Goal: Task Accomplishment & Management: Manage account settings

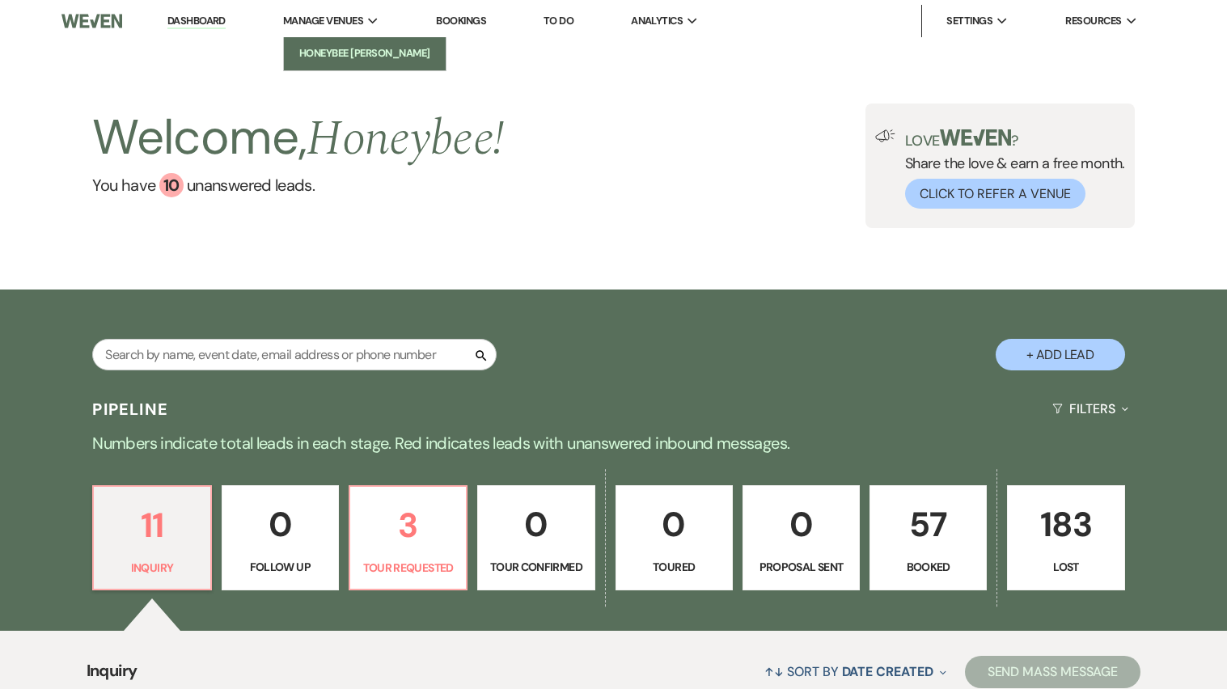
click at [343, 45] on li "Honeybee [PERSON_NAME]" at bounding box center [365, 53] width 146 height 16
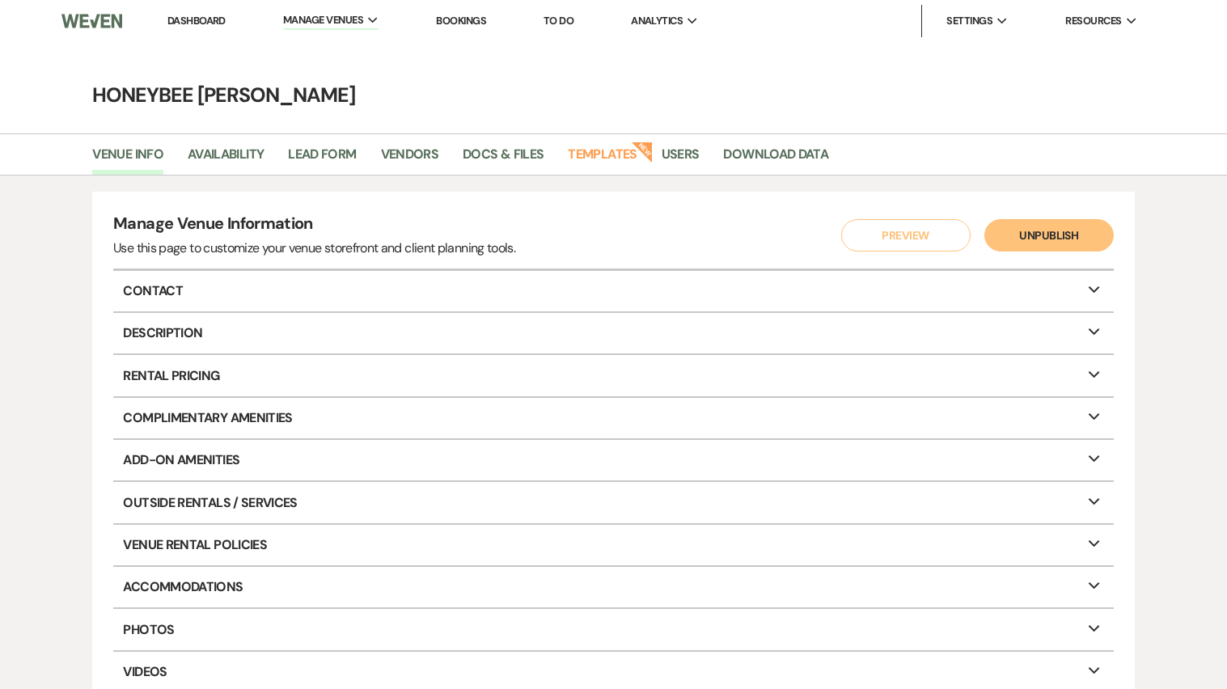
click at [243, 141] on li "Availability" at bounding box center [238, 158] width 100 height 34
click at [243, 146] on link "Availability" at bounding box center [226, 159] width 76 height 31
select select "2"
select select "2026"
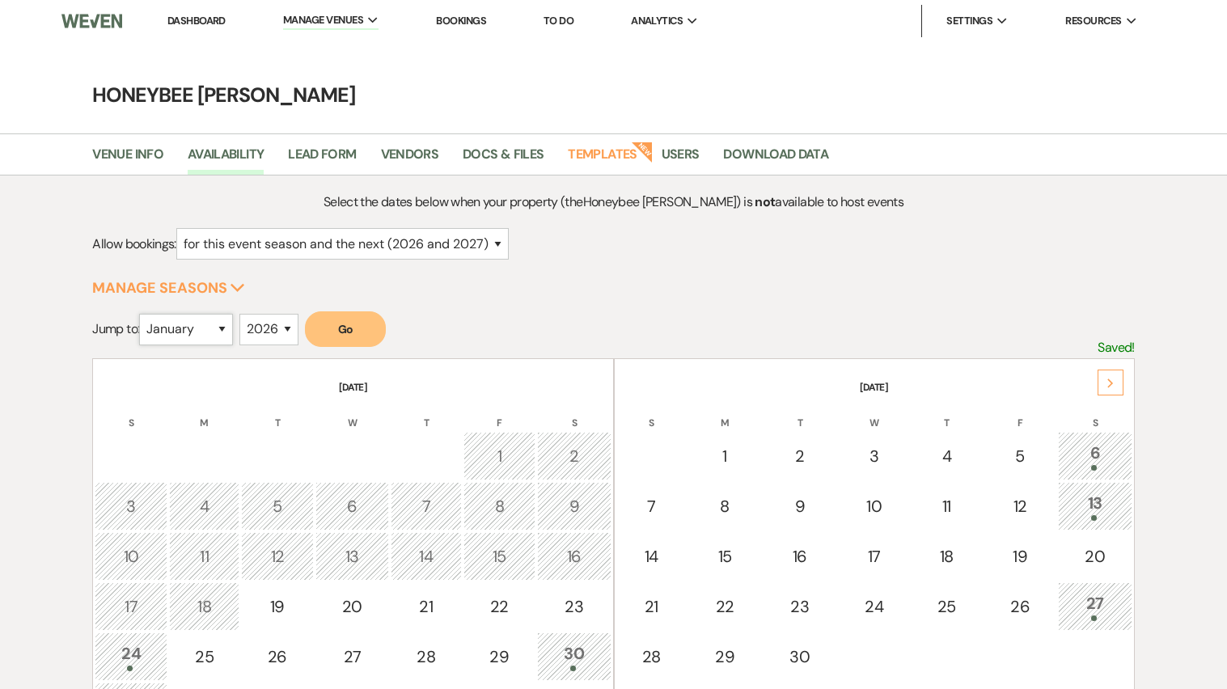
click at [217, 329] on select "January February March April May June July August September October November De…" at bounding box center [186, 330] width 94 height 32
click at [143, 314] on select "January February March April May June July August September October November De…" at bounding box center [186, 330] width 94 height 32
click at [340, 330] on button "Go" at bounding box center [345, 329] width 81 height 36
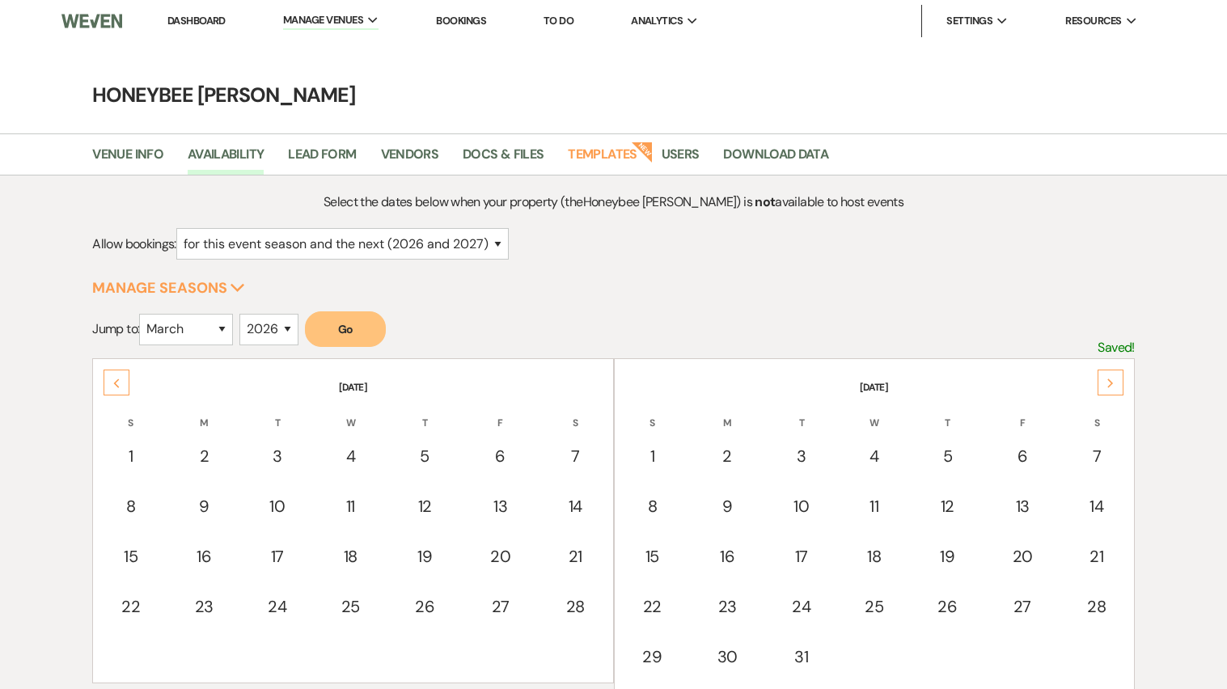
click at [1041, 268] on form "Allow bookings: for just this event season (2026) for this event season and the…" at bounding box center [613, 250] width 1042 height 44
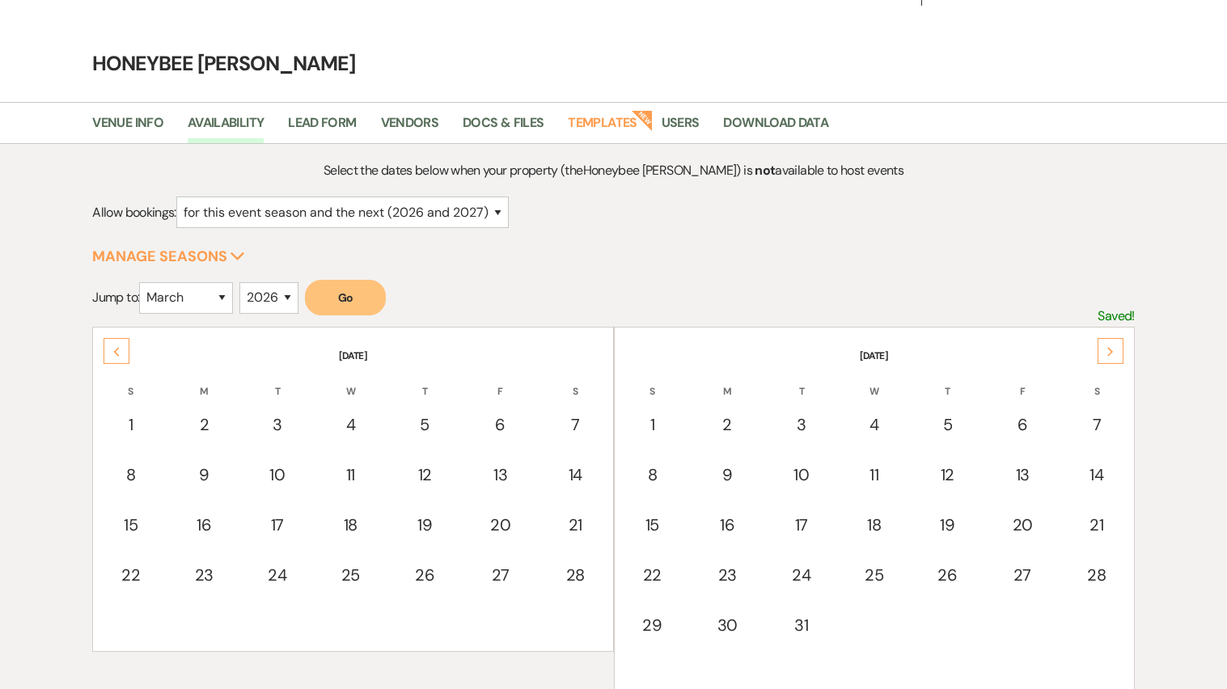
scroll to position [64, 0]
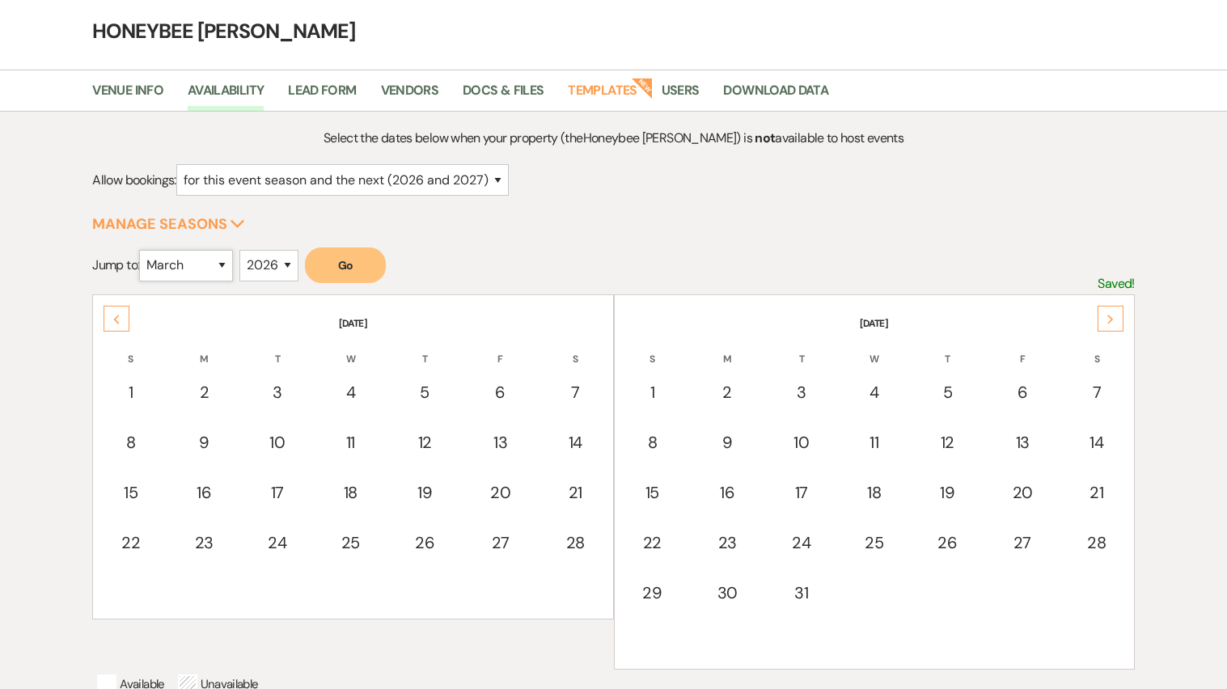
click at [233, 267] on select "January February March April May June July August September October November De…" at bounding box center [186, 266] width 94 height 32
select select "4"
click at [143, 250] on select "January February March April May June July August September October November De…" at bounding box center [186, 266] width 94 height 32
click at [341, 269] on button "Go" at bounding box center [345, 265] width 81 height 36
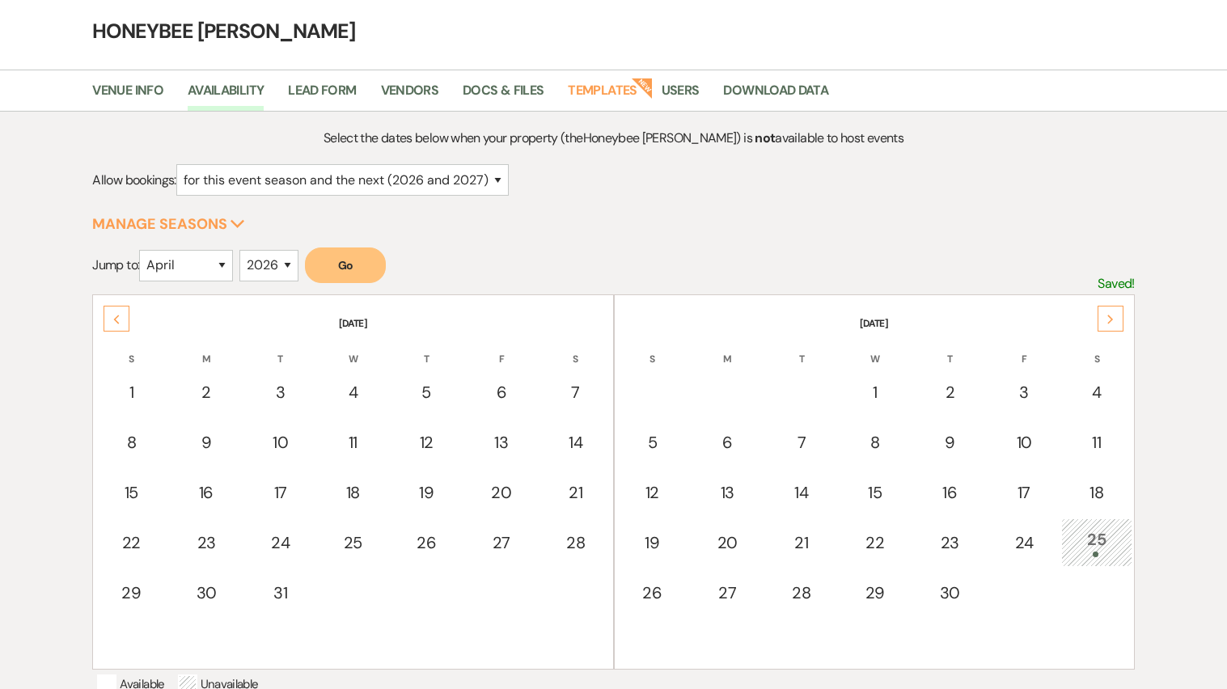
click at [113, 322] on icon "Previous" at bounding box center [116, 320] width 8 height 10
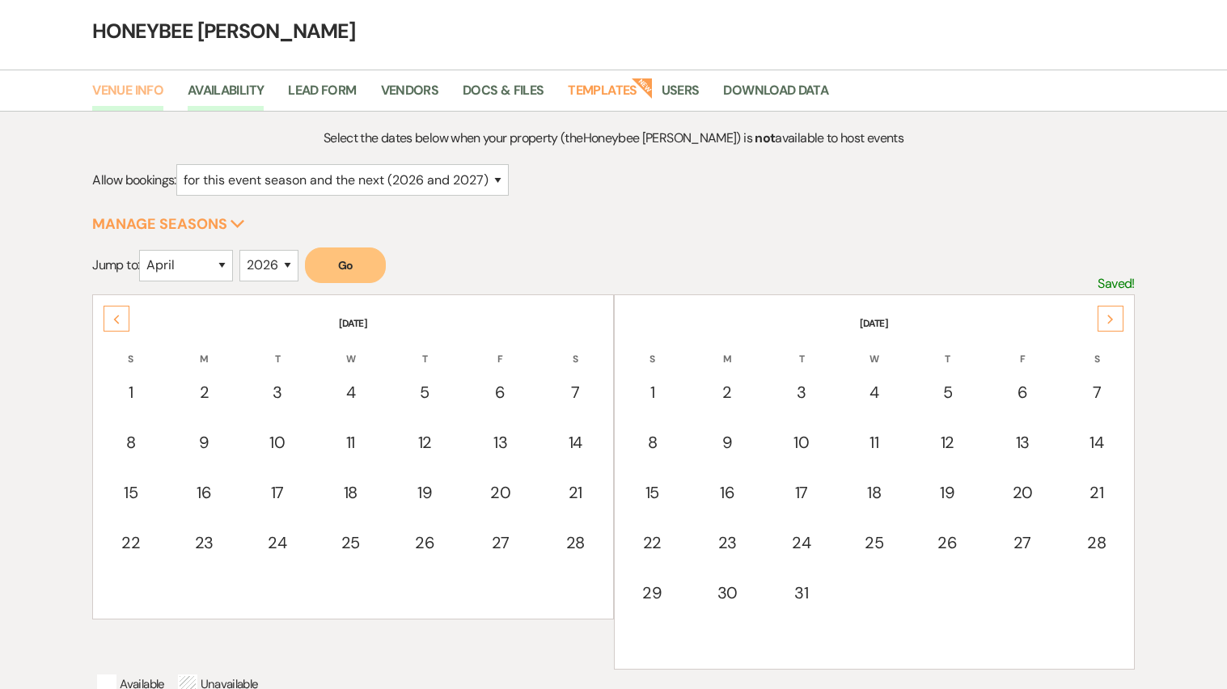
click at [144, 90] on link "Venue Info" at bounding box center [127, 95] width 71 height 31
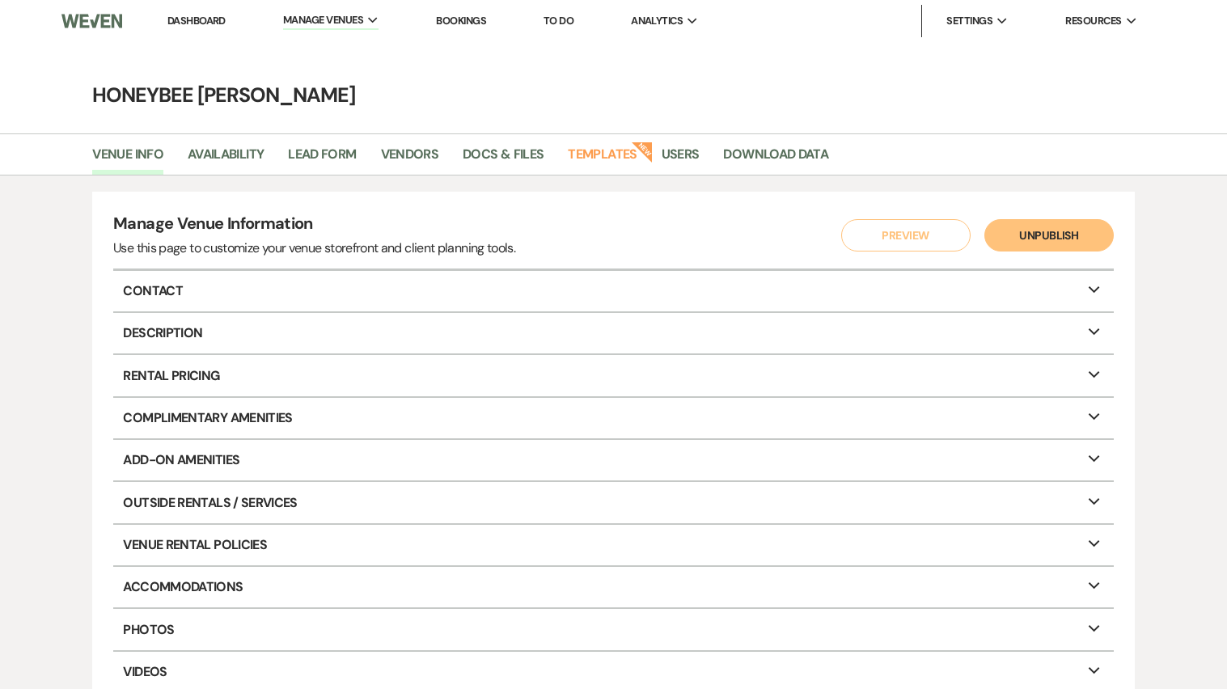
click at [219, 17] on link "Dashboard" at bounding box center [196, 21] width 58 height 14
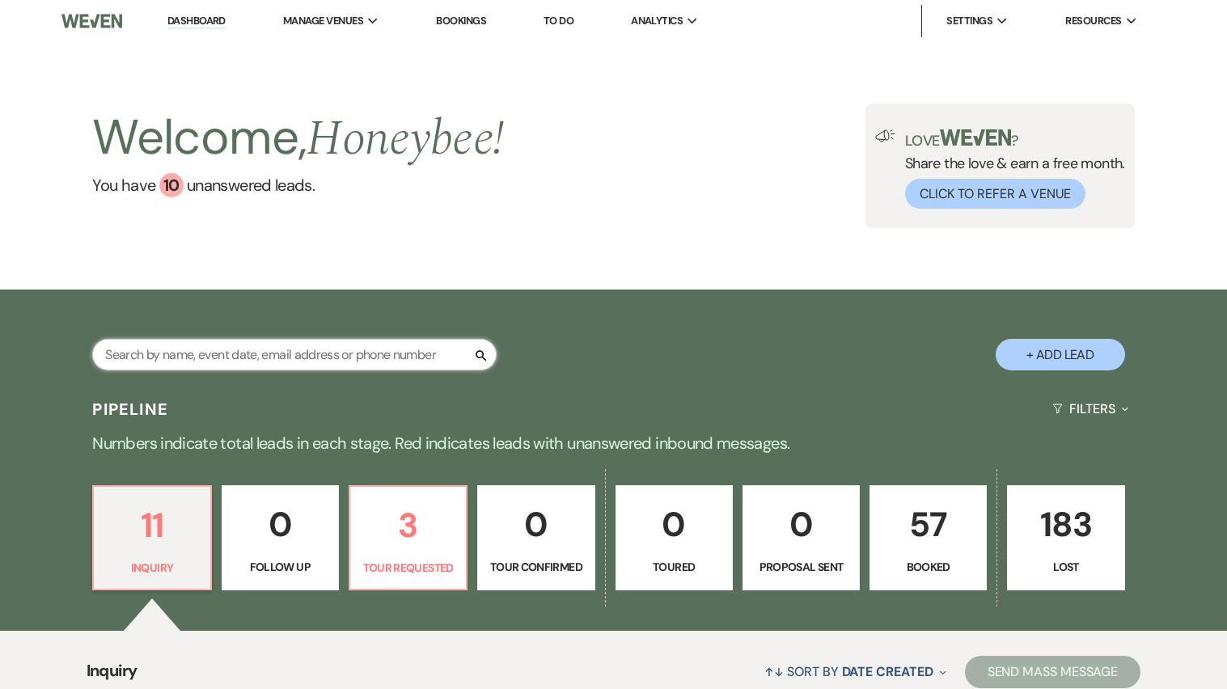
click at [176, 357] on input "text" at bounding box center [294, 355] width 404 height 32
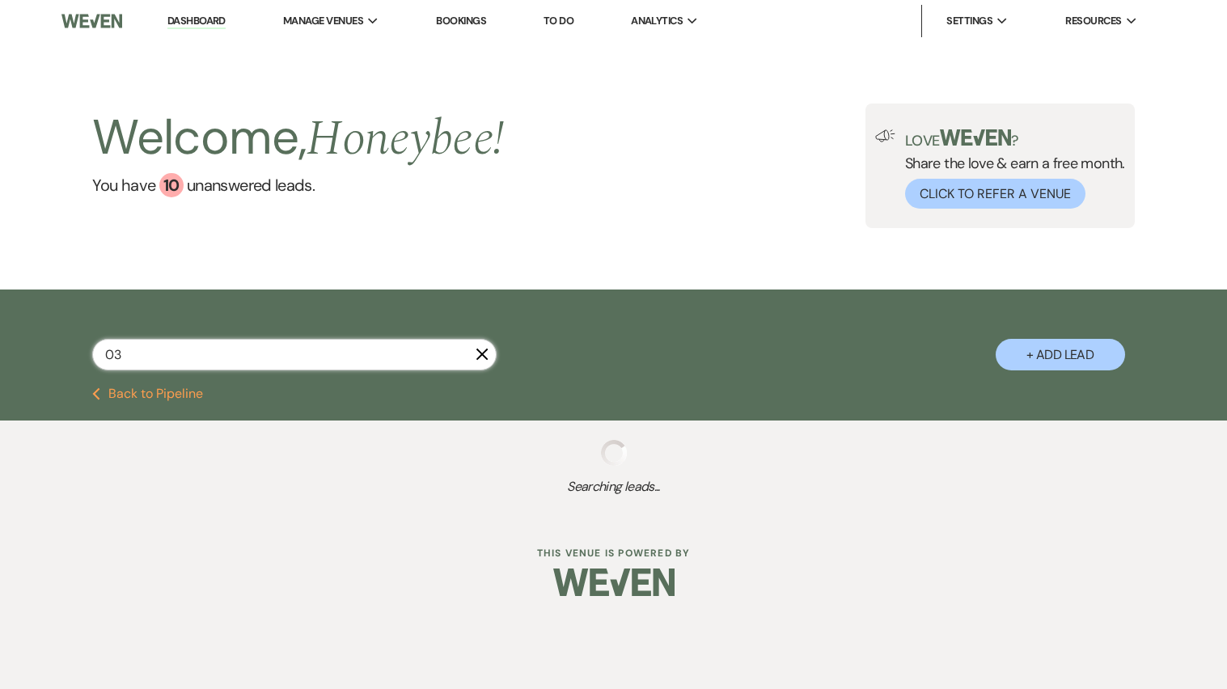
type input "03-"
select select "8"
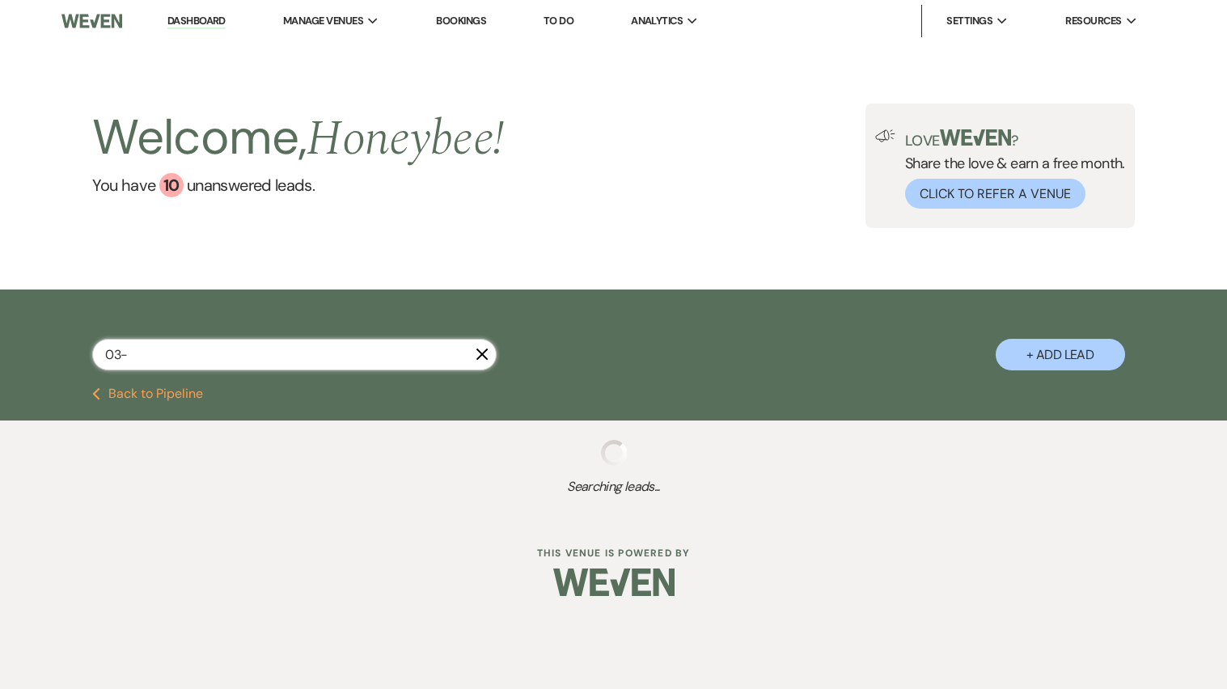
select select "8"
select select "5"
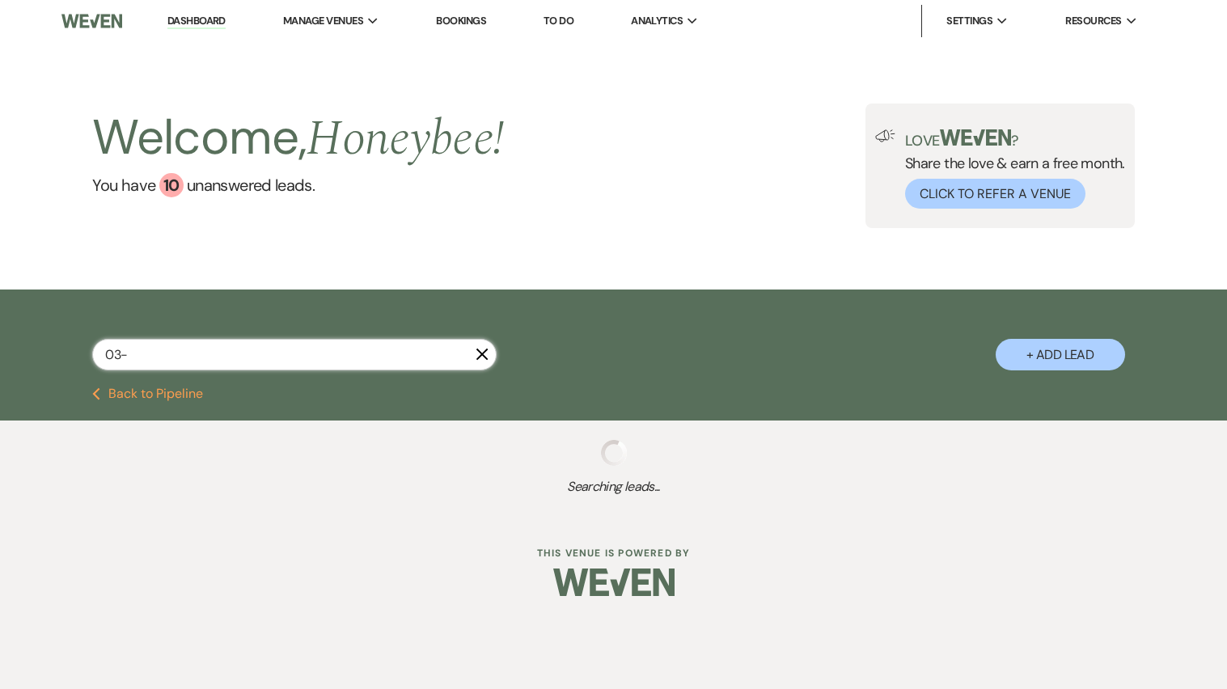
select select "8"
select select "5"
select select "8"
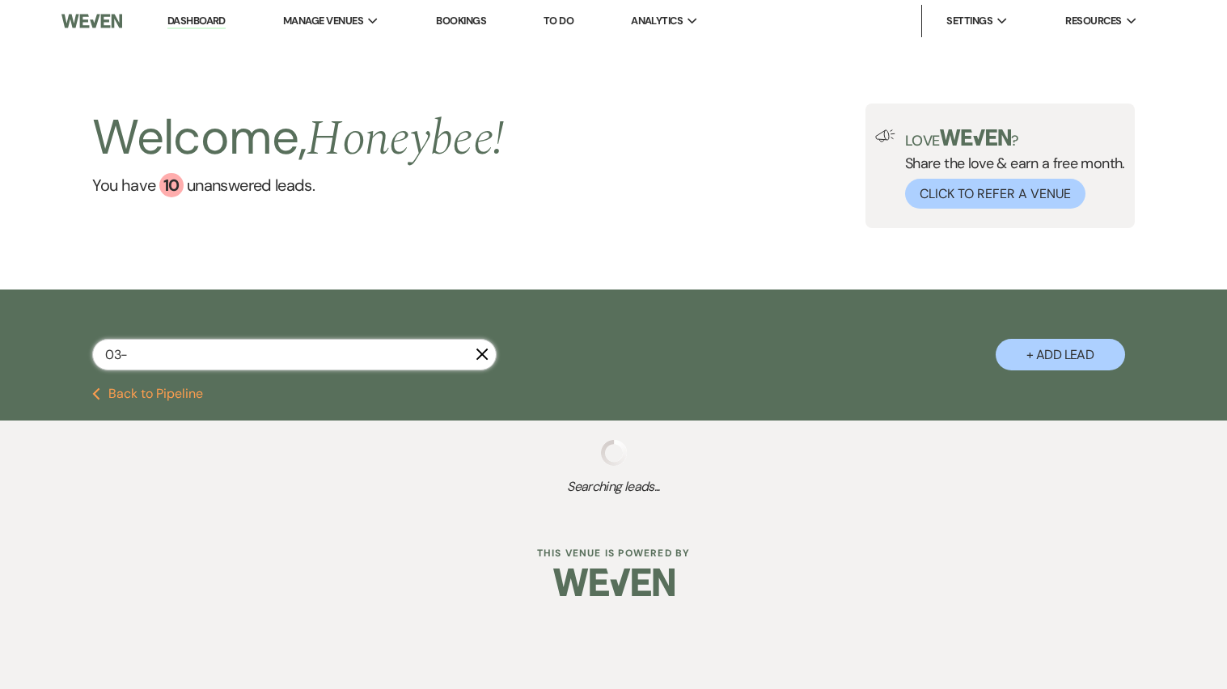
select select "5"
select select "8"
select select "5"
select select "8"
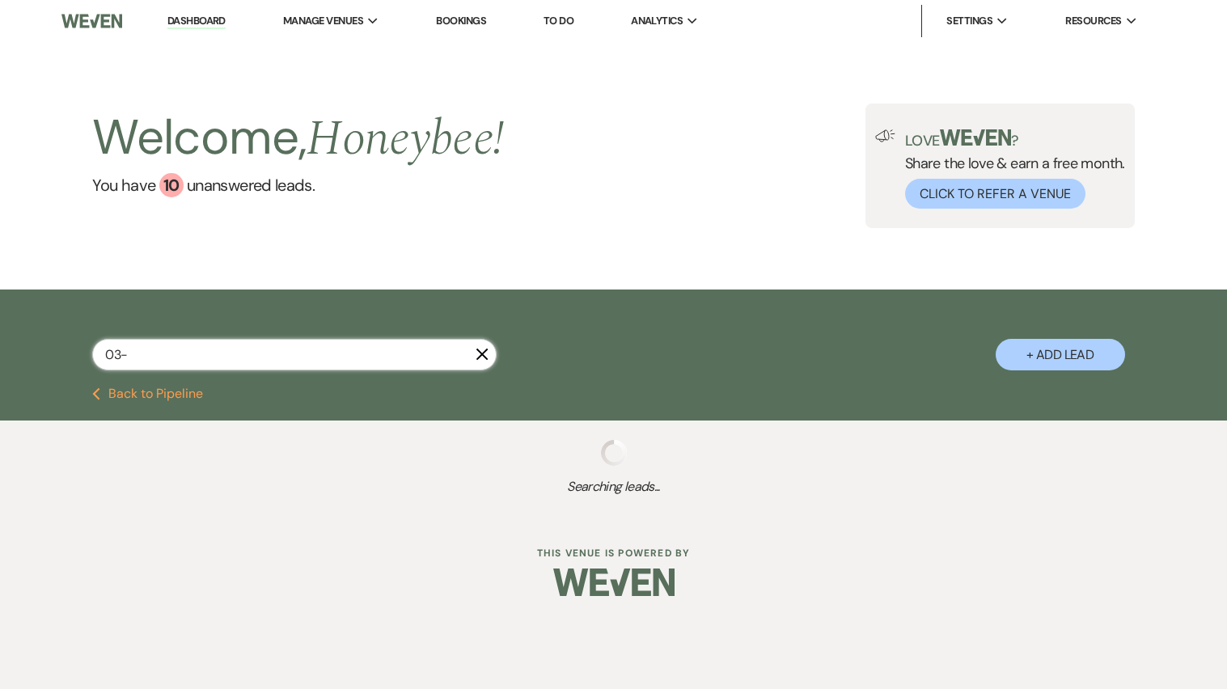
select select "5"
select select "8"
select select "5"
select select "8"
select select "5"
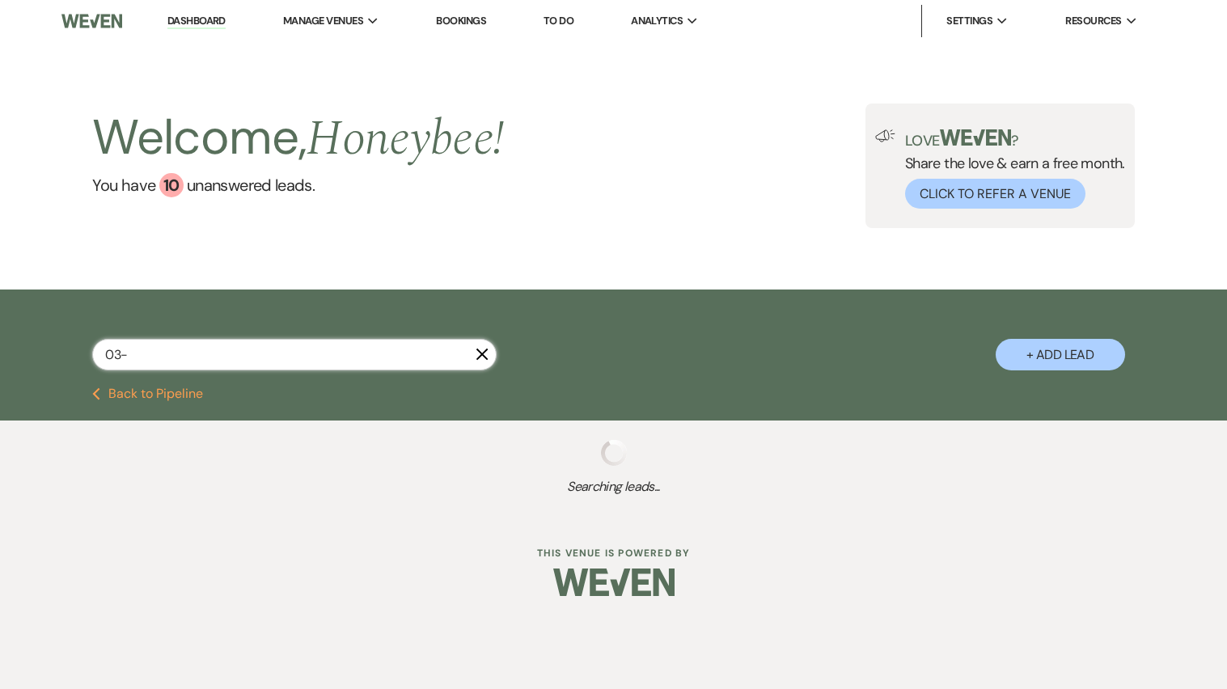
select select "8"
select select "5"
select select "8"
select select "5"
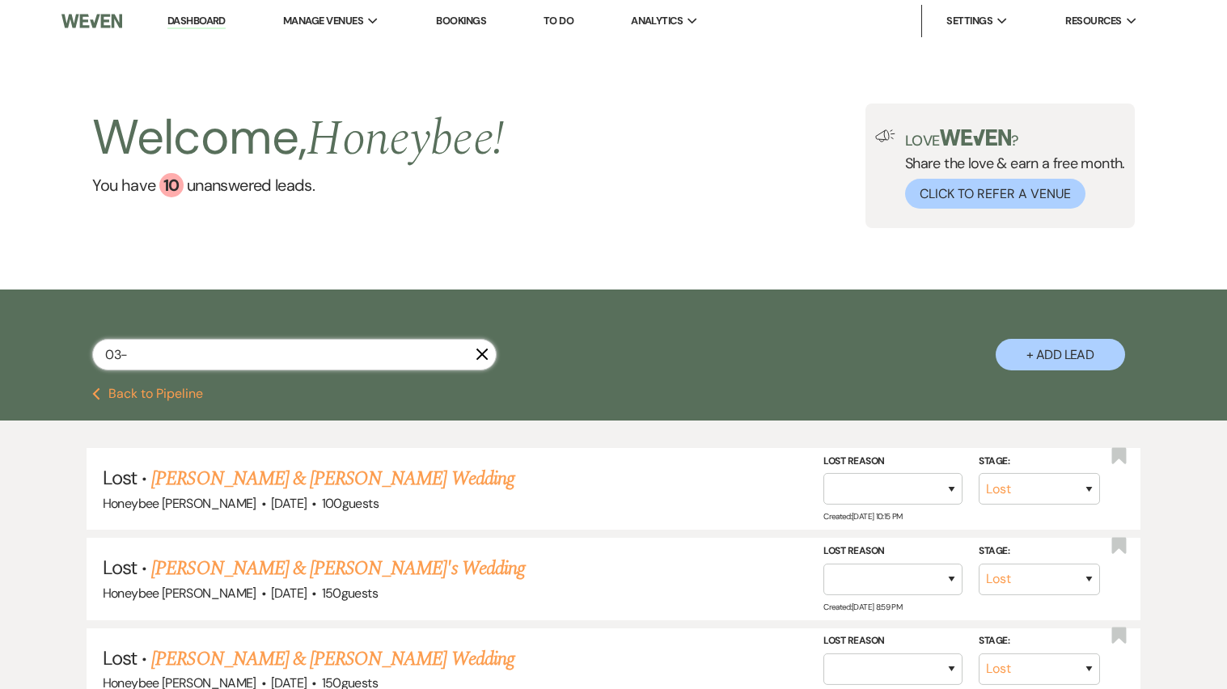
type input "03-2"
select select "8"
select select "5"
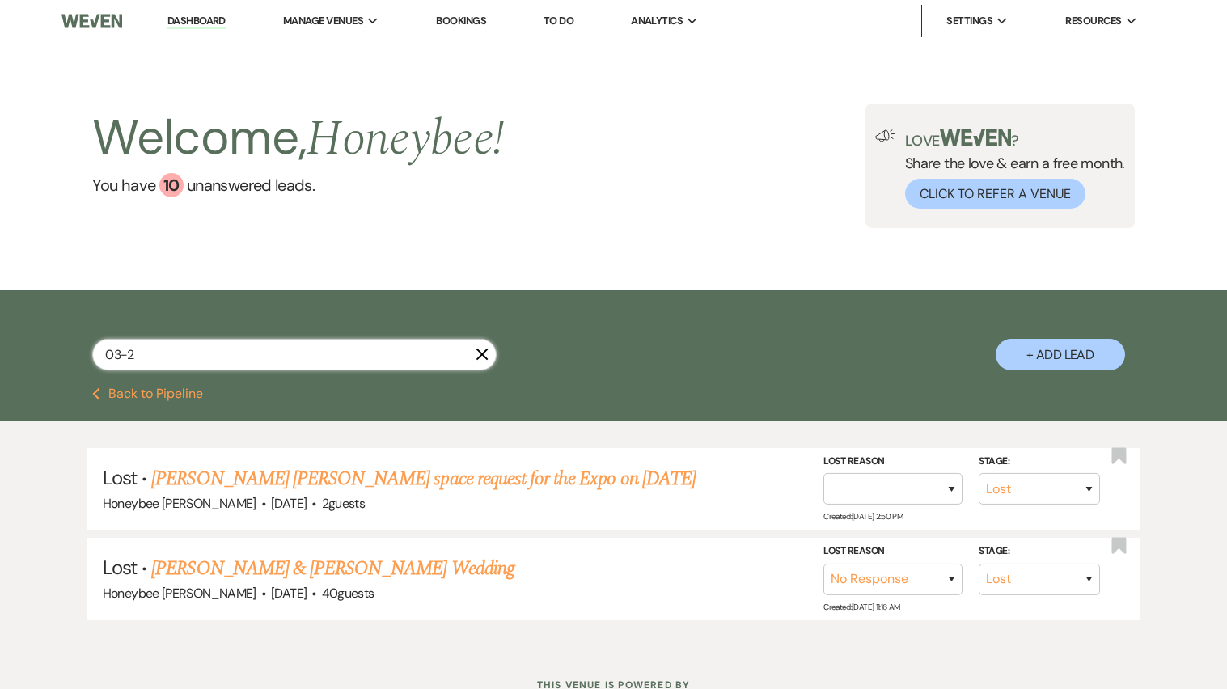
type input "03-"
select select "8"
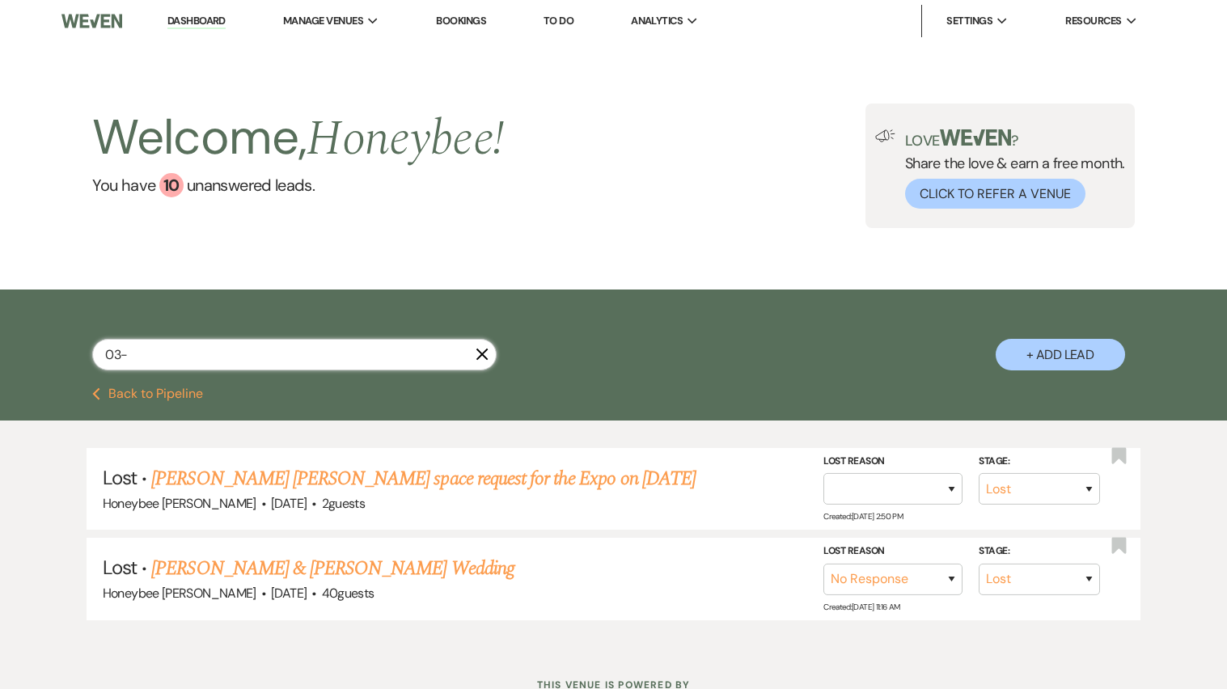
select select "8"
select select "5"
select select "8"
select select "5"
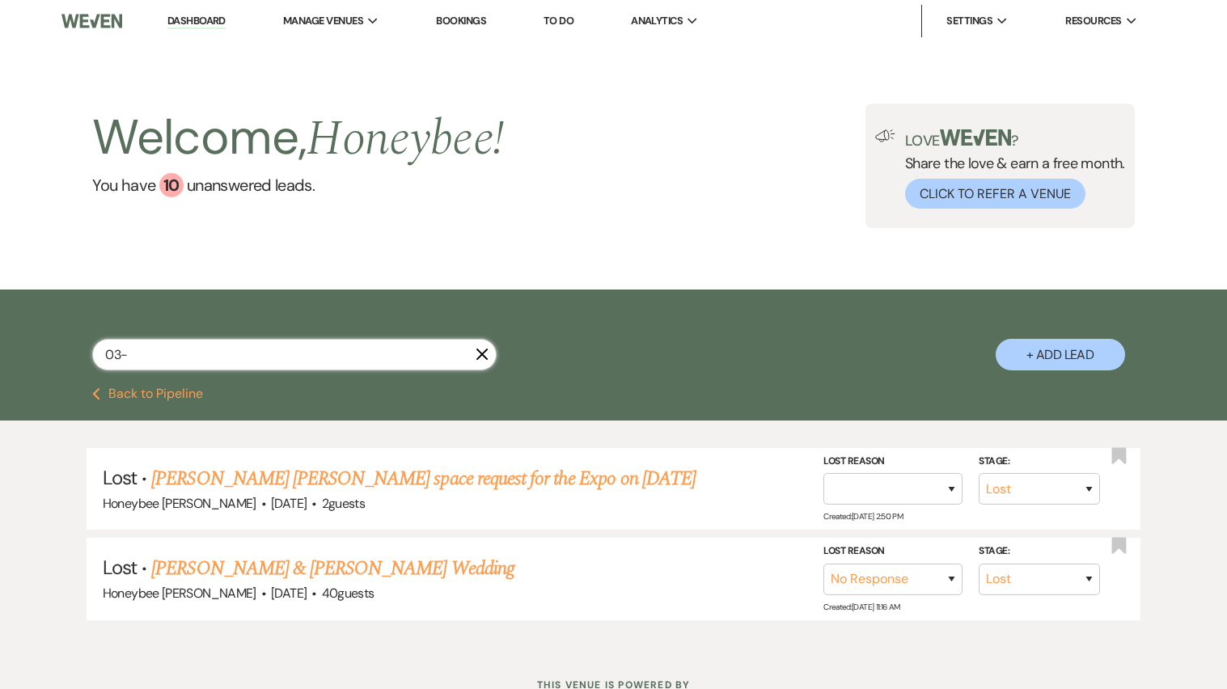
select select "8"
select select "5"
select select "8"
select select "5"
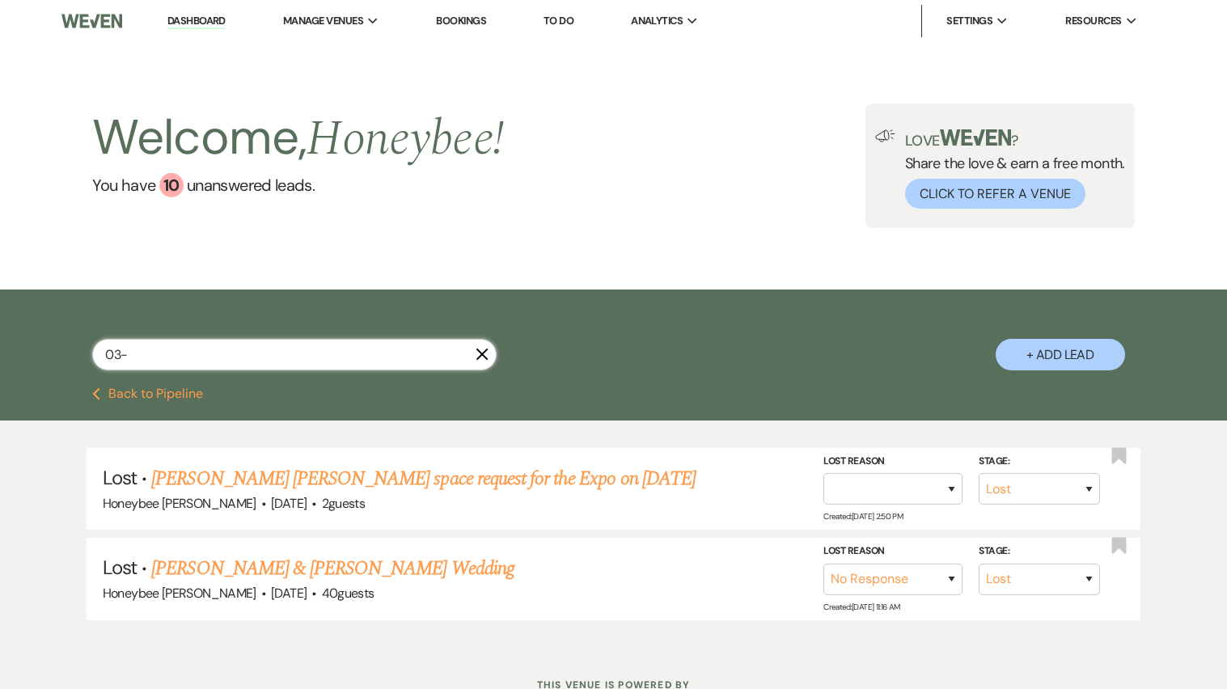
select select "8"
select select "5"
select select "8"
select select "5"
select select "8"
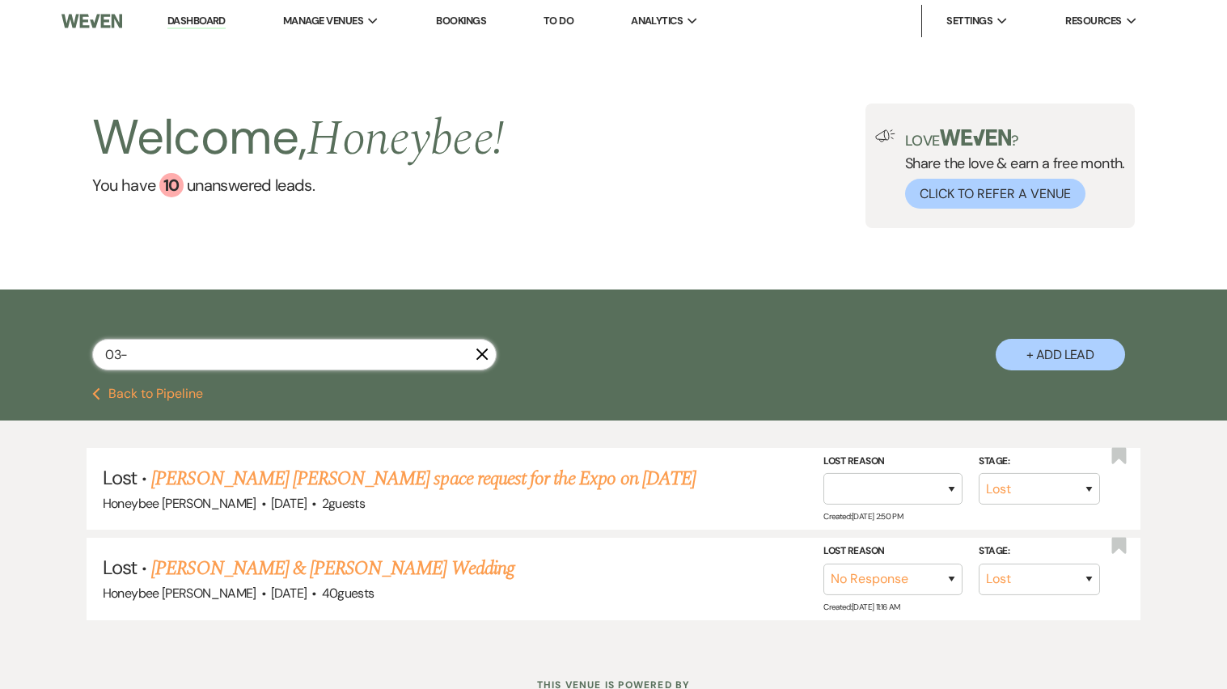
select select "5"
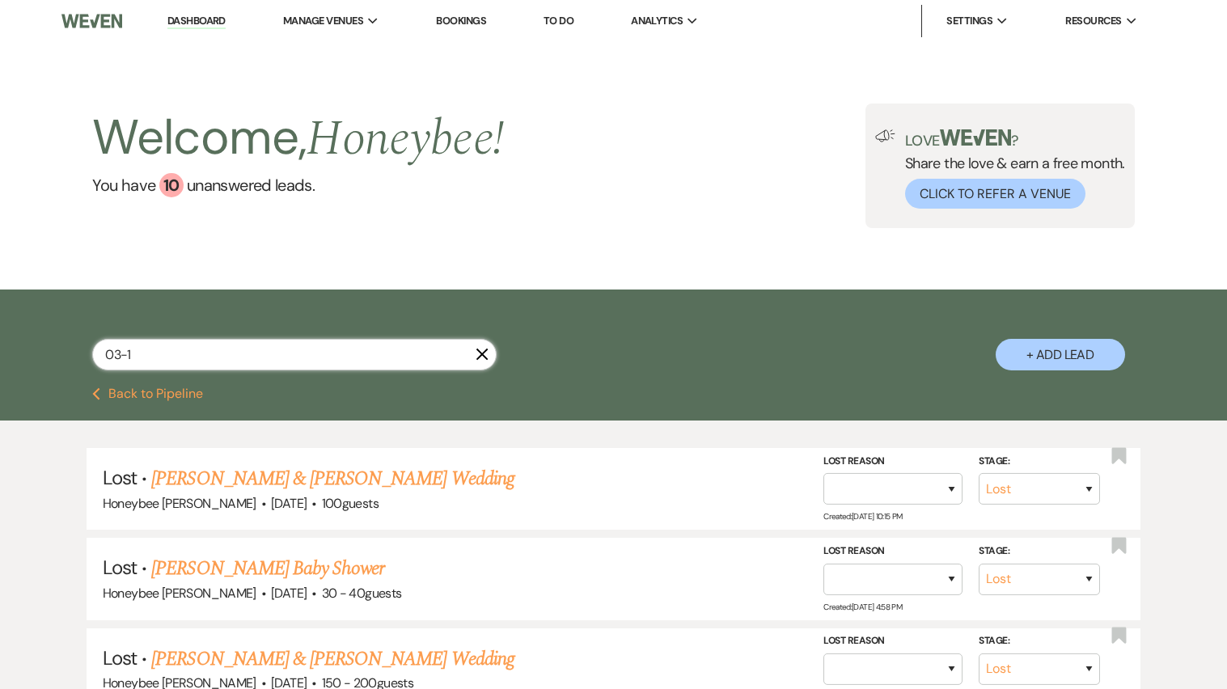
type input "03-14"
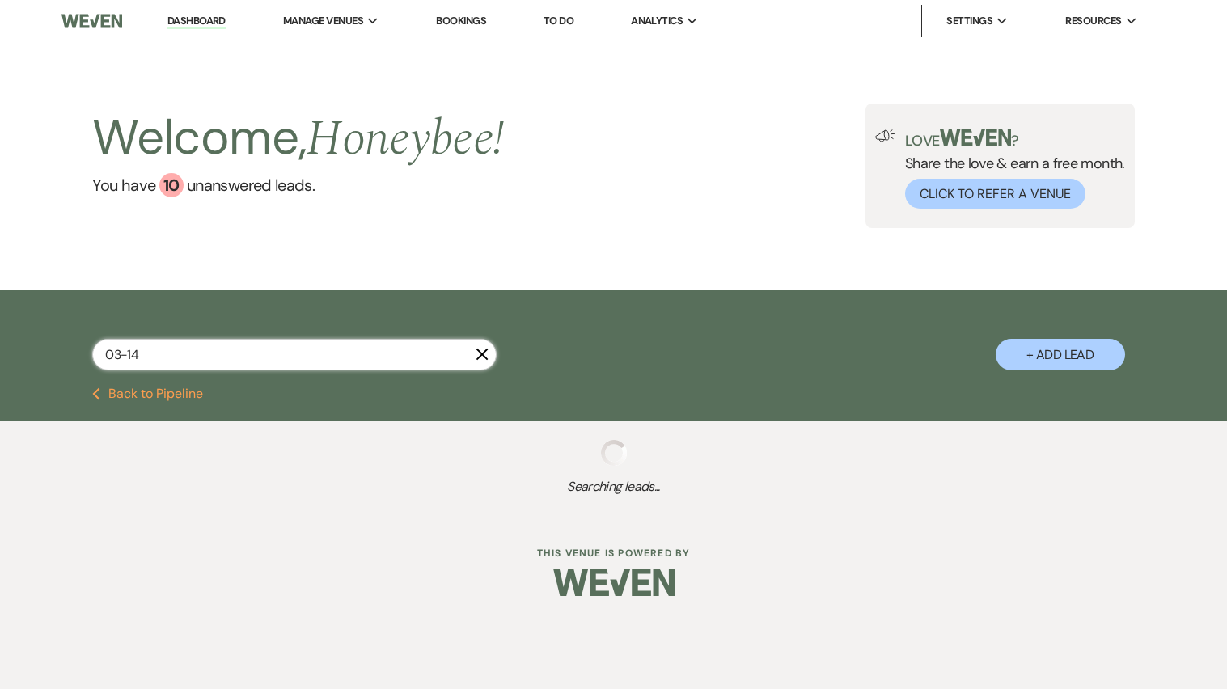
select select "8"
select select "5"
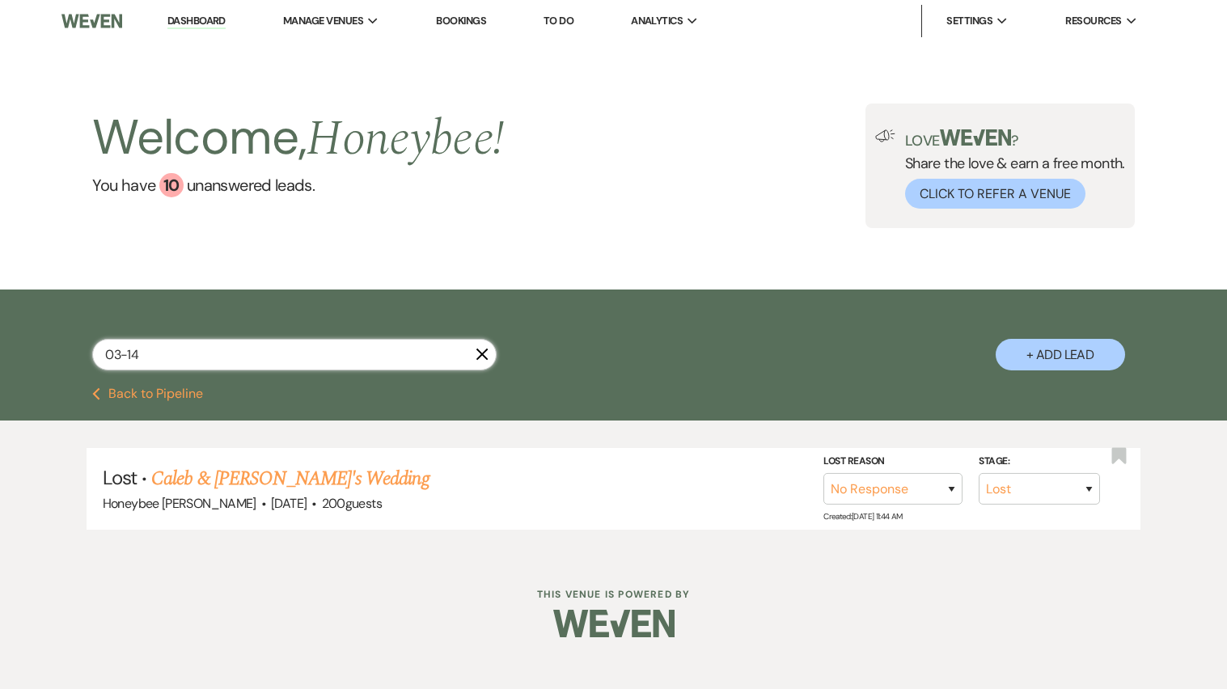
type input "03-14"
click at [818, 426] on div "Lost · Caleb & [PERSON_NAME]'s Wedding Honeybee [PERSON_NAME] · [DATE] · 200 gu…" at bounding box center [613, 489] width 1227 height 137
click at [205, 185] on link "You have 10 unanswered lead s ." at bounding box center [298, 185] width 412 height 24
click at [171, 196] on div "10" at bounding box center [171, 185] width 24 height 24
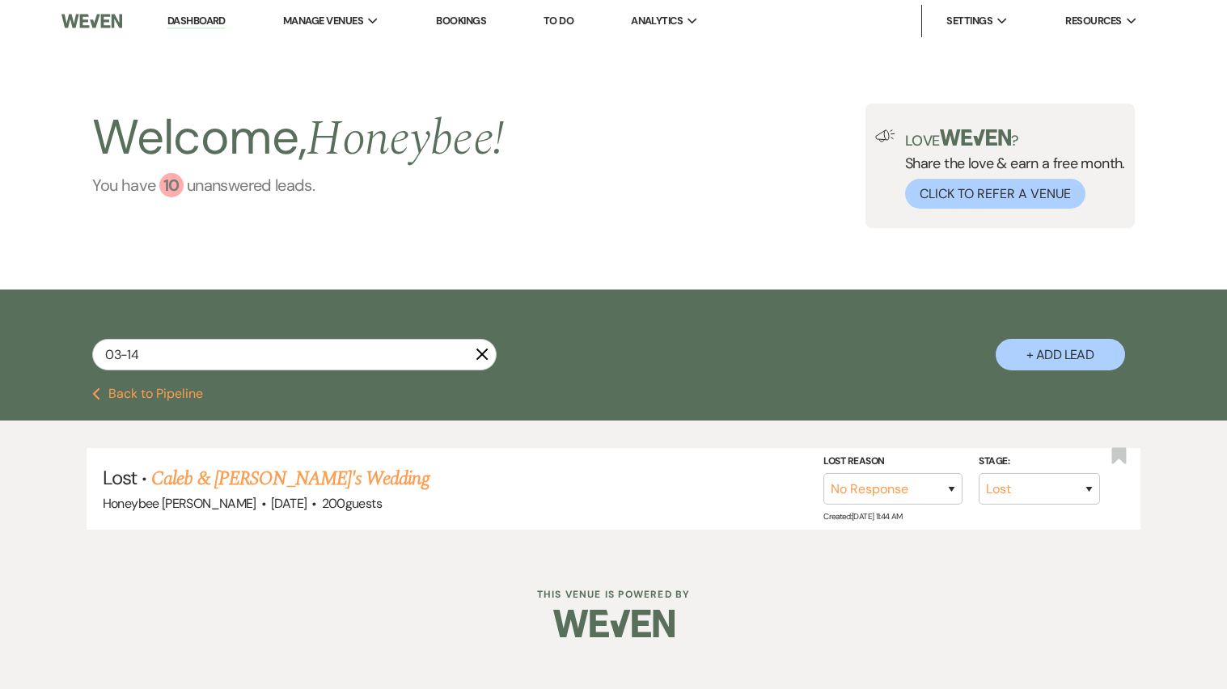
click at [171, 196] on div "10" at bounding box center [171, 185] width 24 height 24
click at [216, 17] on link "Dashboard" at bounding box center [196, 21] width 58 height 15
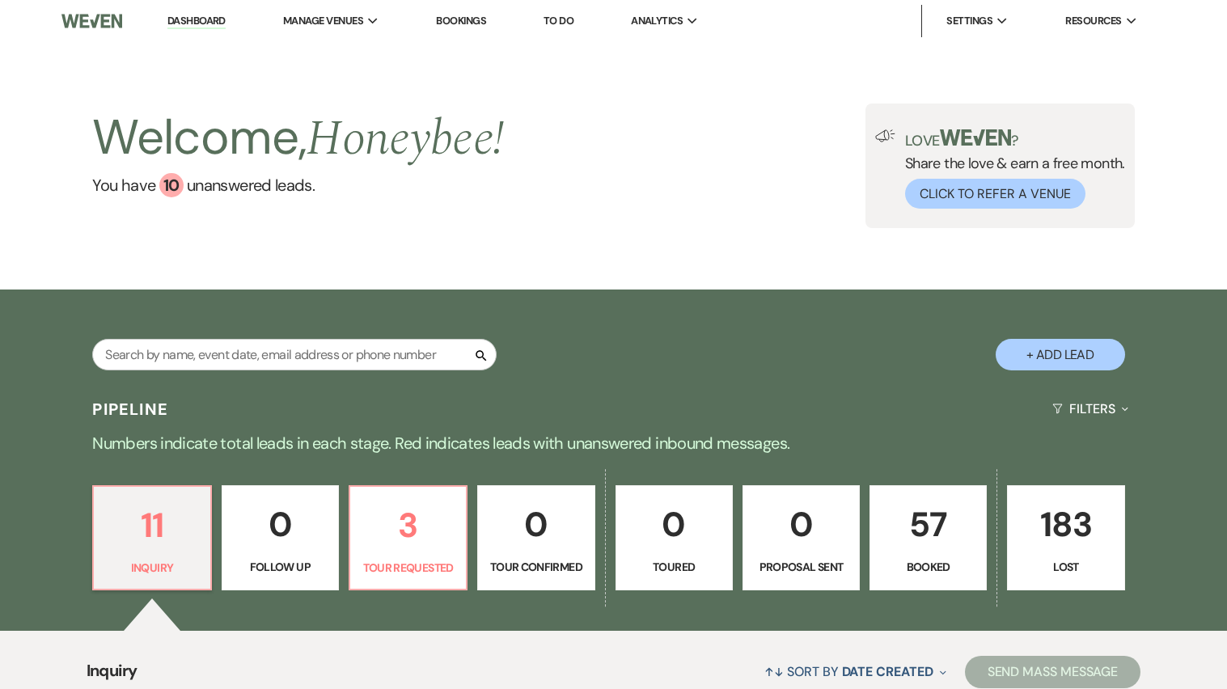
click at [899, 383] on div "Search + Add Lead" at bounding box center [614, 341] width 1165 height 87
click at [470, 578] on div "11 Inquiry 0 Follow Up 3 Tour Requested 0 Tour Confirmed 0 Toured 0 Proposal Se…" at bounding box center [614, 548] width 1165 height 165
click at [465, 576] on link "3 Tour Requested" at bounding box center [408, 537] width 119 height 105
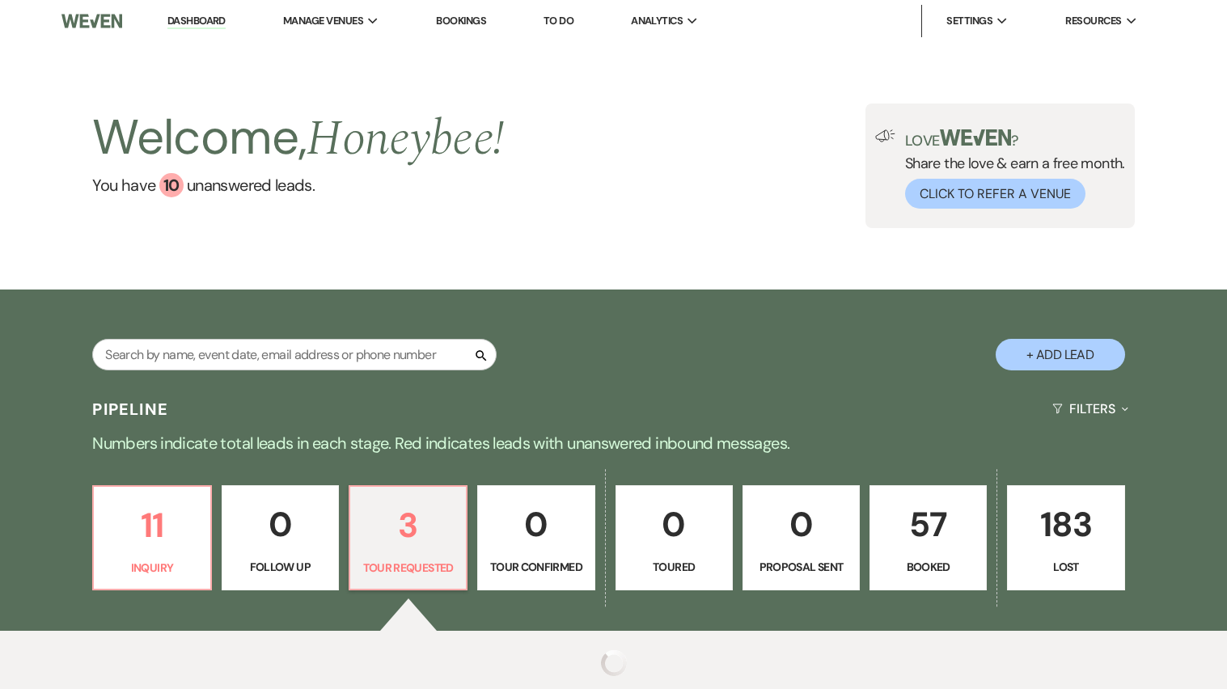
select select "2"
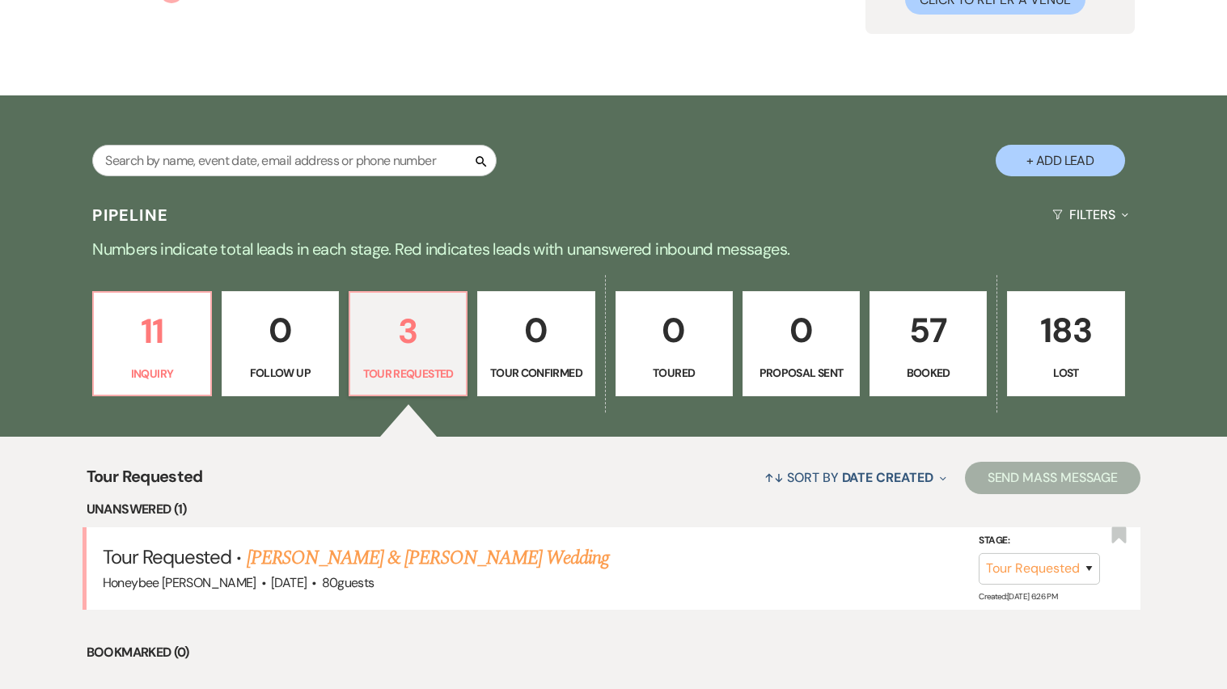
scroll to position [193, 0]
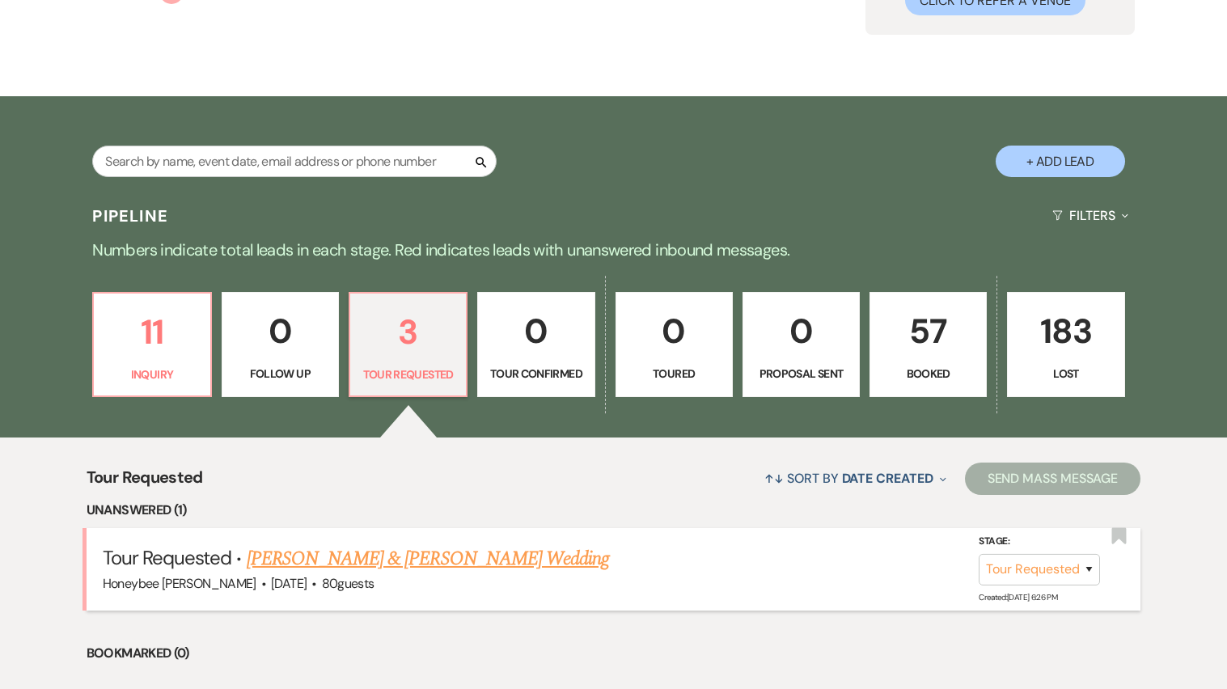
click at [433, 560] on link "[PERSON_NAME] & [PERSON_NAME] Wedding" at bounding box center [428, 558] width 362 height 29
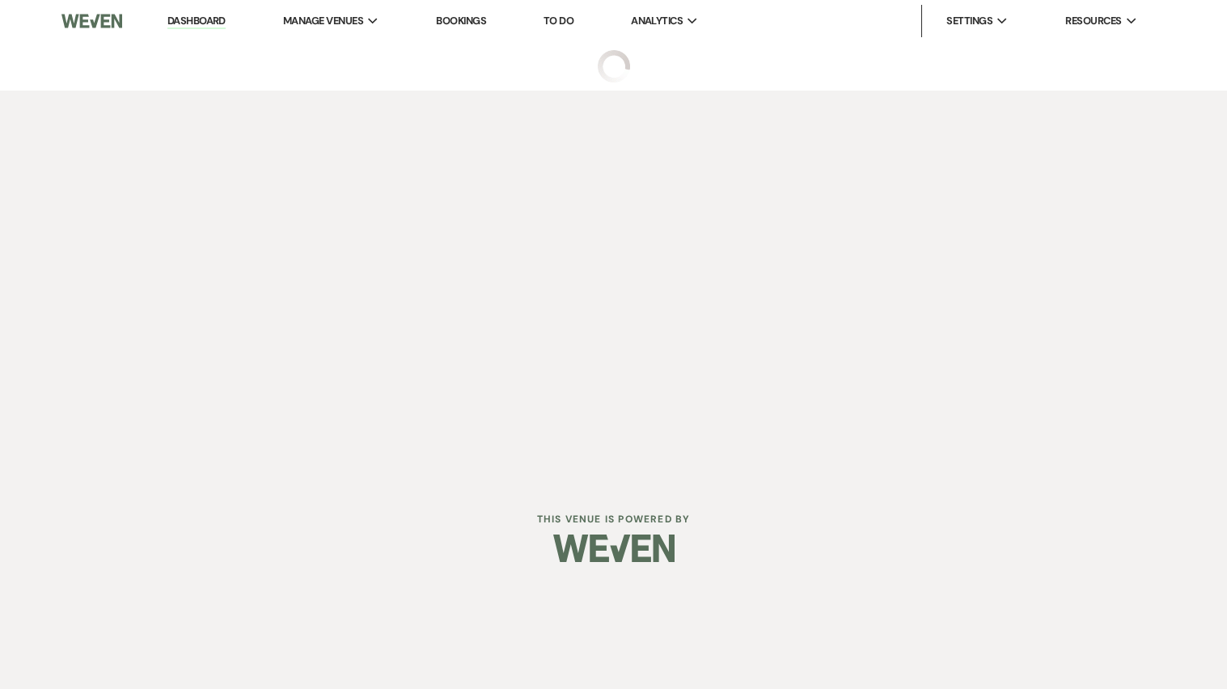
select select "2"
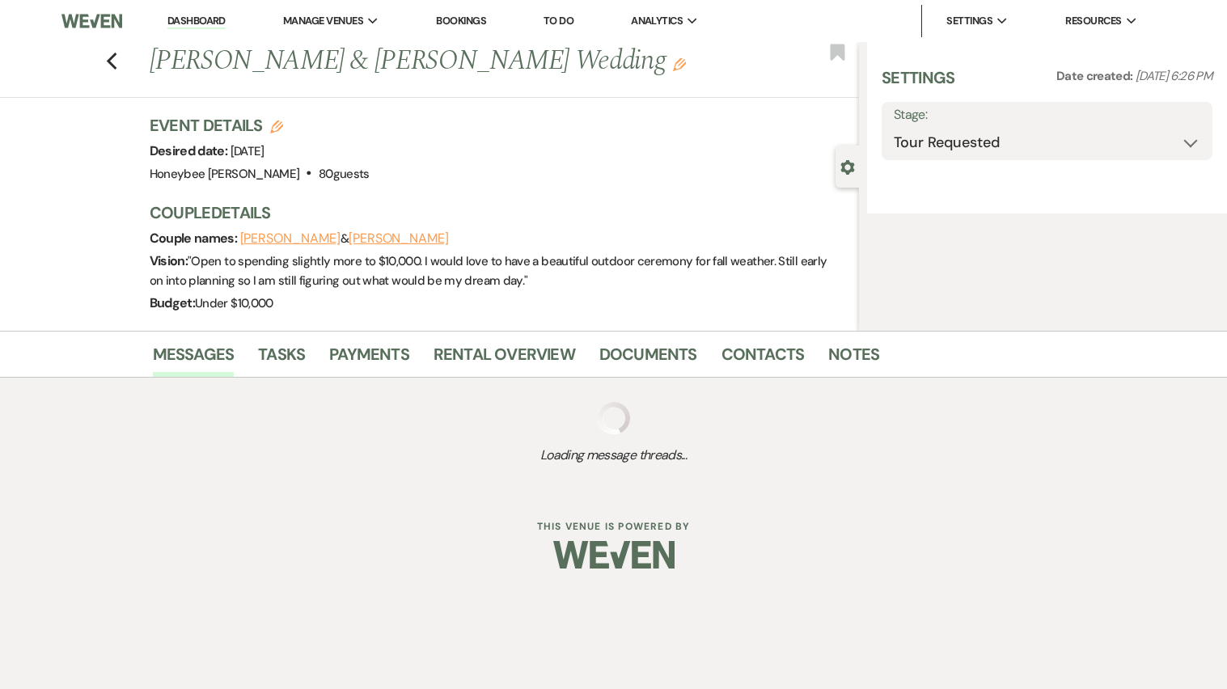
select select "1"
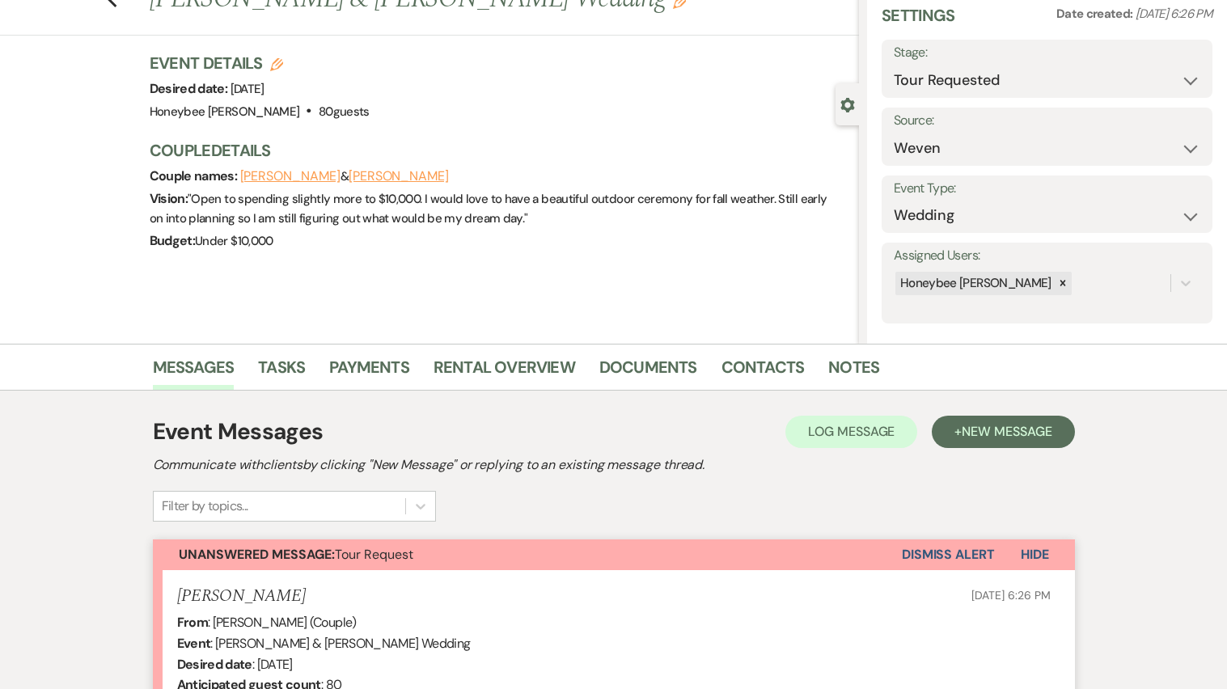
scroll to position [64, 0]
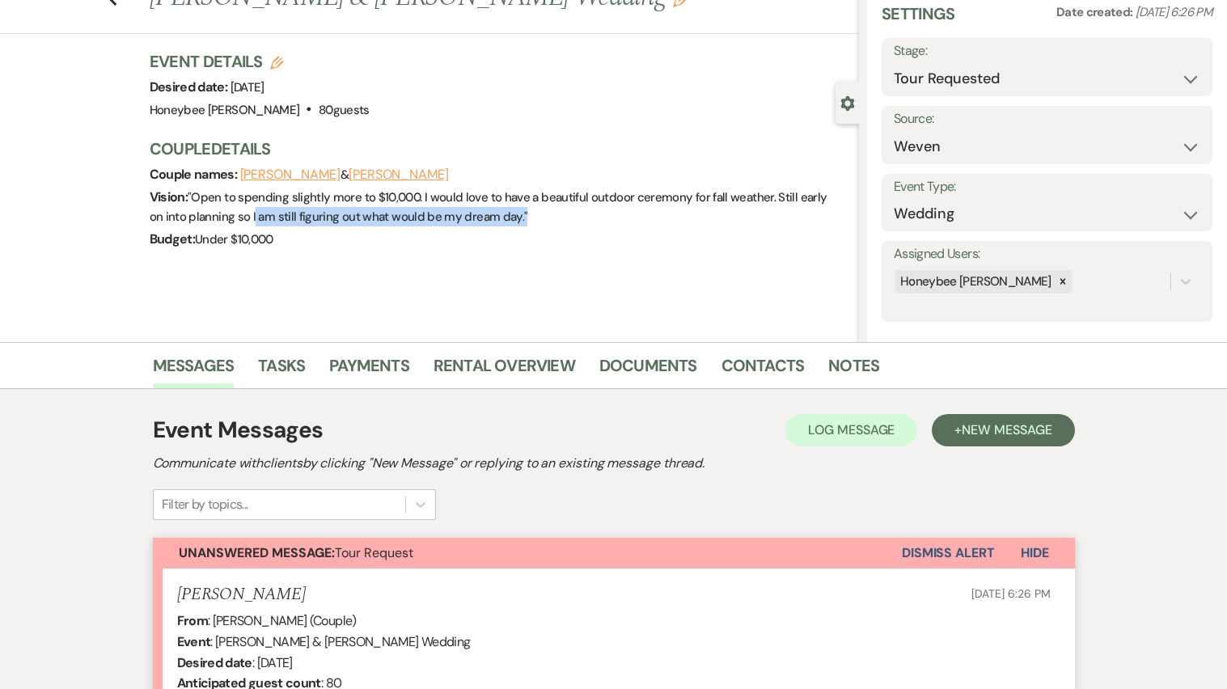
drag, startPoint x: 524, startPoint y: 218, endPoint x: 237, endPoint y: 218, distance: 287.1
click at [237, 218] on div "Vision: " Open to spending slightly more to $10,000. I would love to have a bea…" at bounding box center [496, 207] width 693 height 42
click at [273, 262] on div "Event Details Edit Desired date: [DATE] Venue: [GEOGRAPHIC_DATA][PERSON_NAME] .…" at bounding box center [504, 158] width 709 height 217
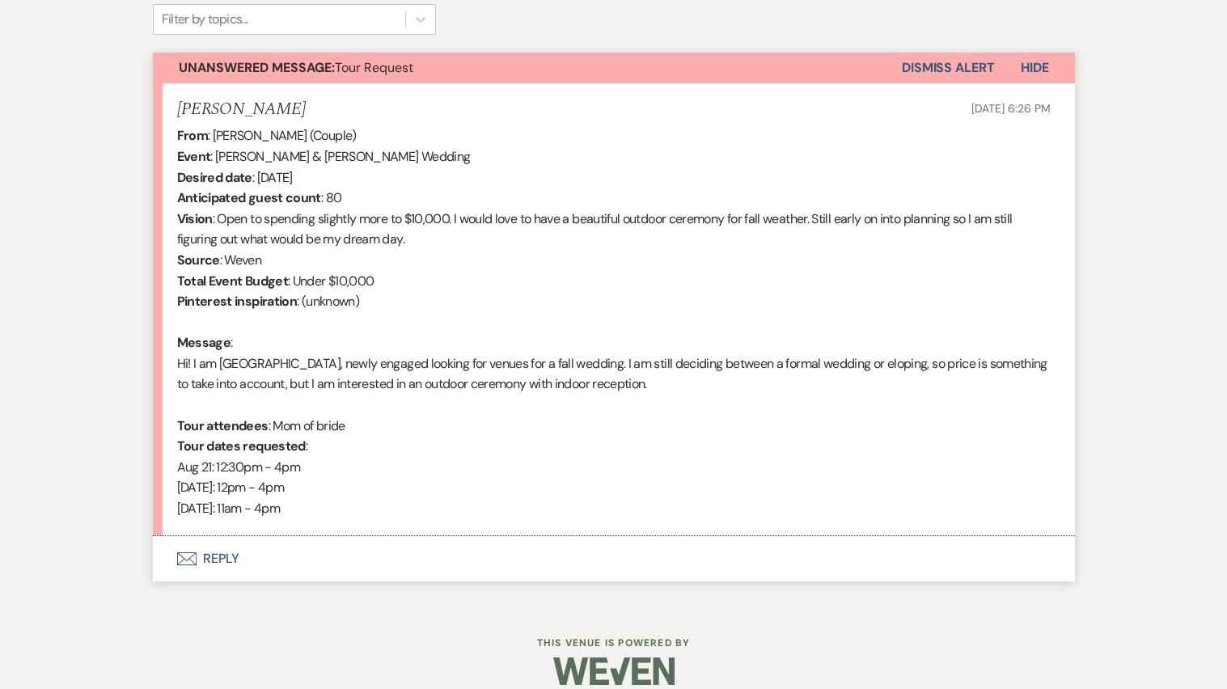
scroll to position [568, 0]
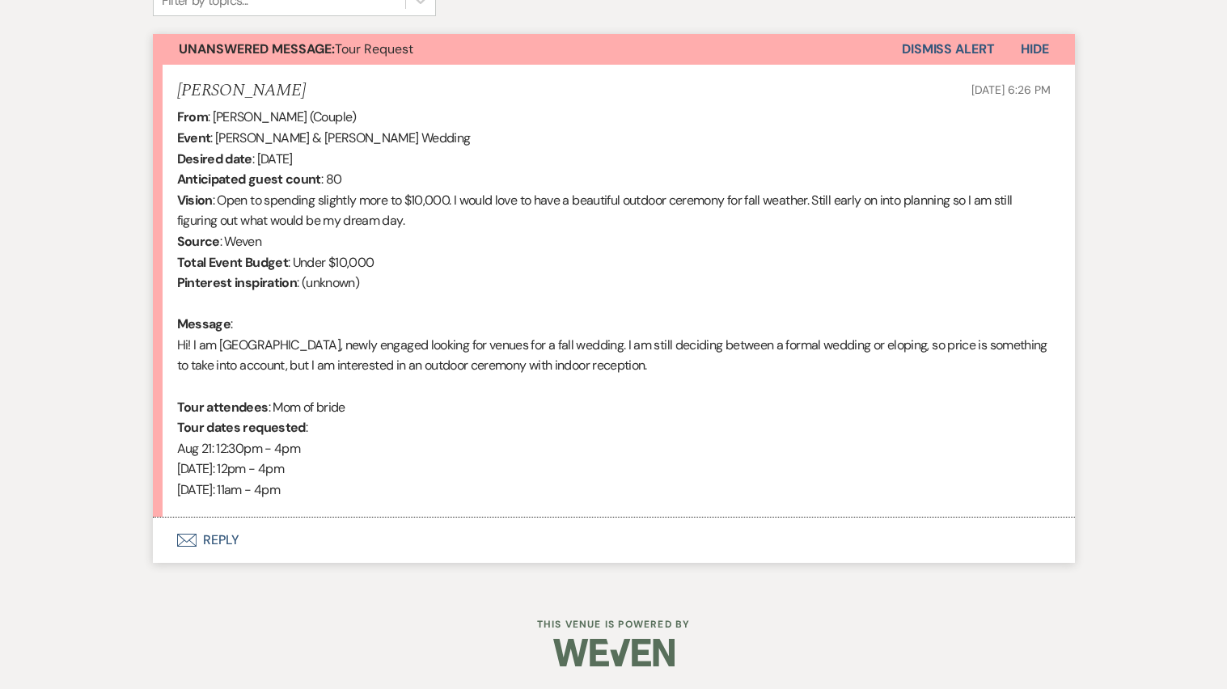
click at [582, 544] on button "Envelope Reply" at bounding box center [614, 540] width 922 height 45
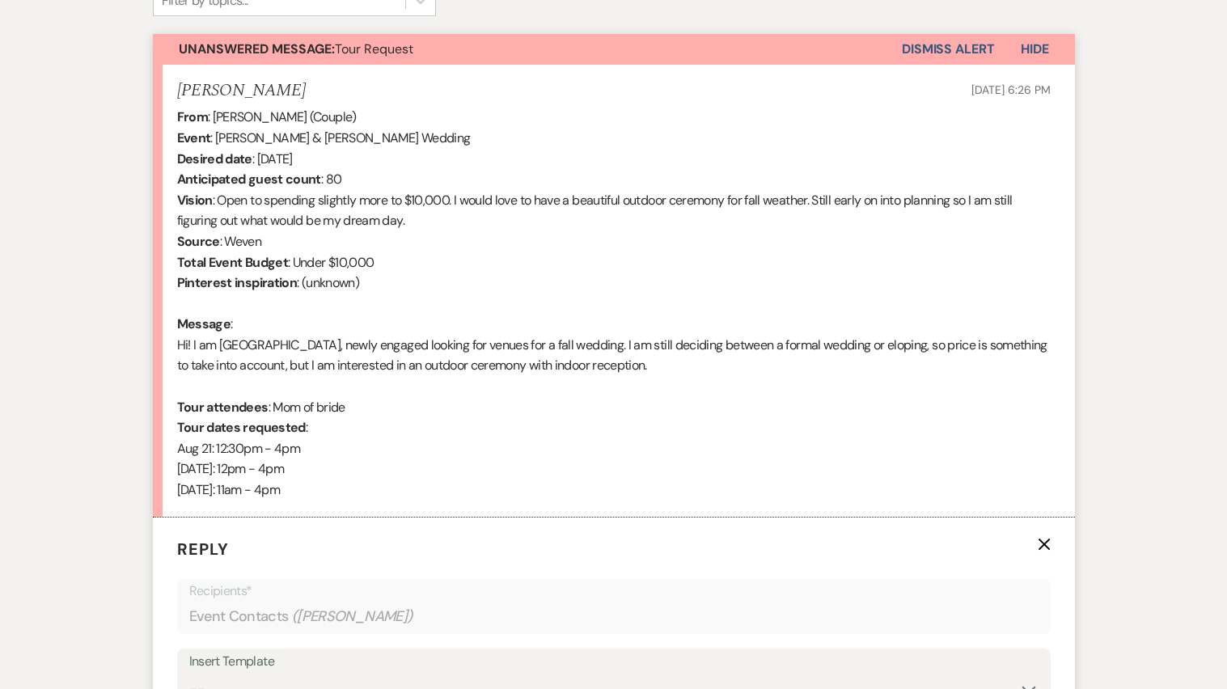
scroll to position [877, 0]
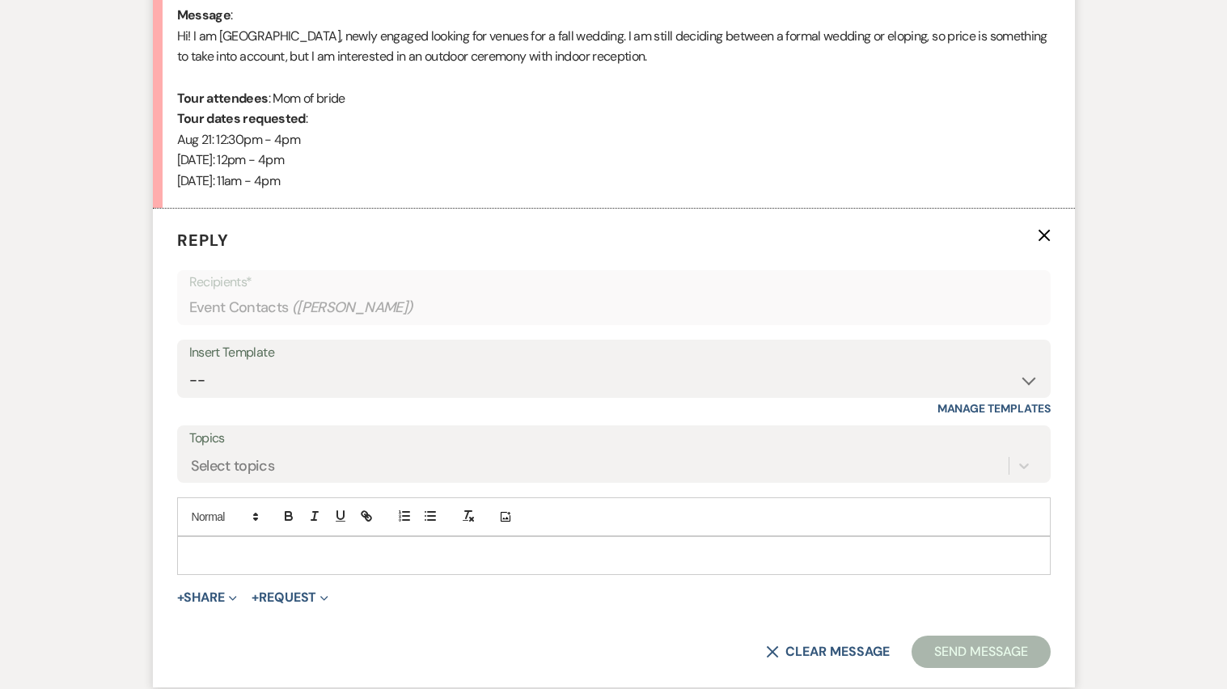
click at [582, 544] on div at bounding box center [614, 555] width 872 height 37
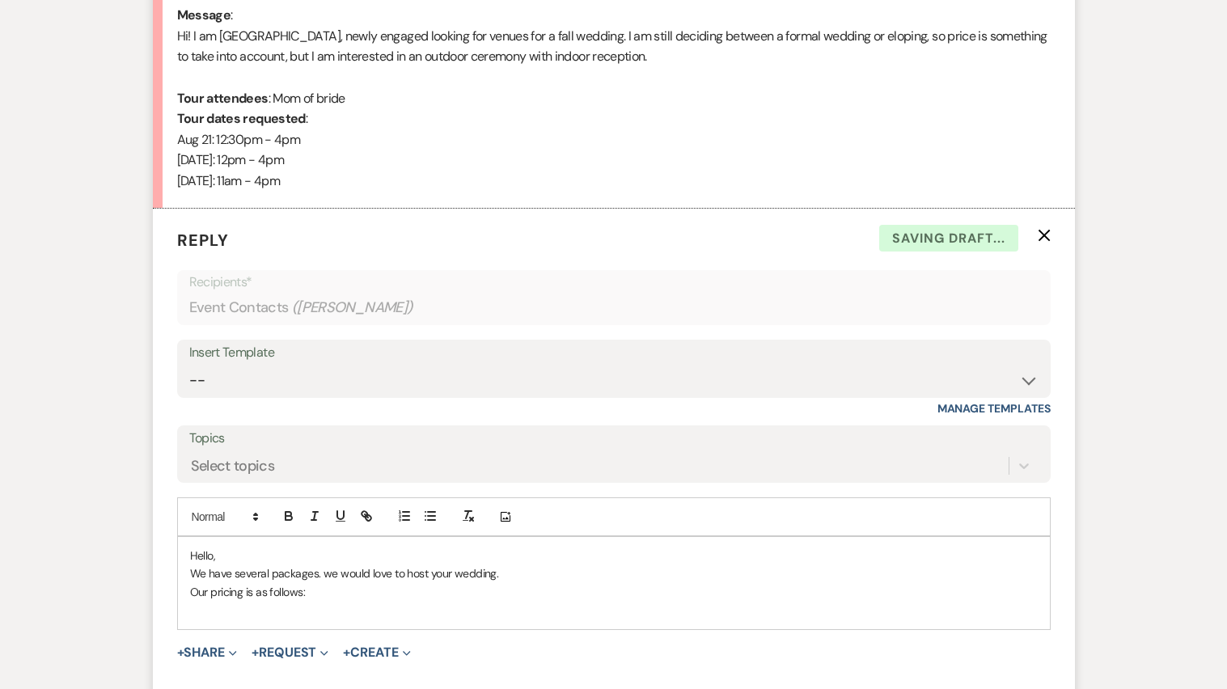
click at [659, 607] on p at bounding box center [614, 610] width 848 height 18
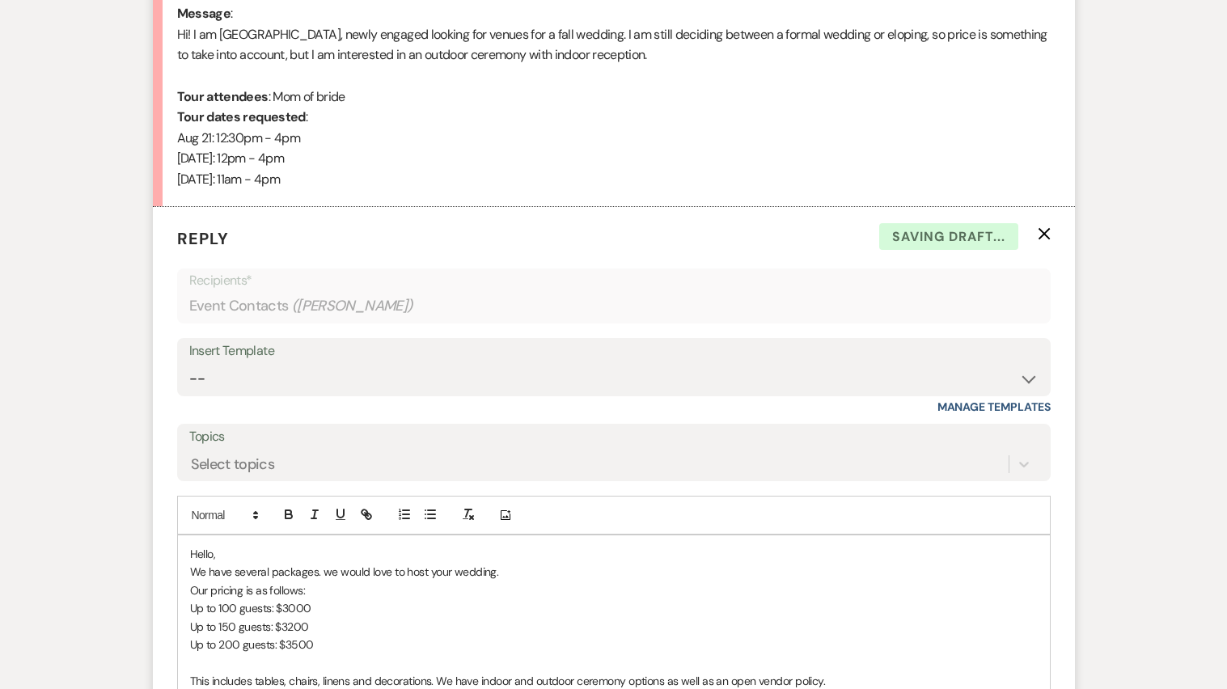
click at [1072, 446] on form "Reply X Saving draft... Recipients* Event Contacts ( [PERSON_NAME] ) Insert Tem…" at bounding box center [614, 510] width 922 height 606
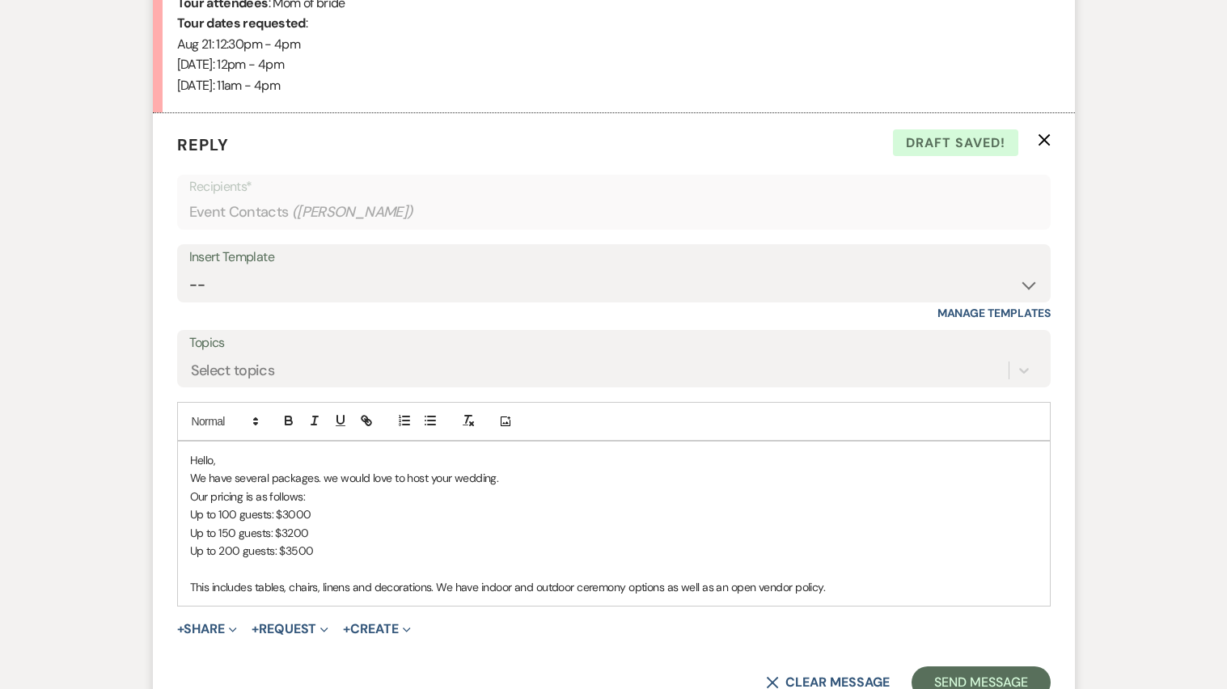
scroll to position [975, 0]
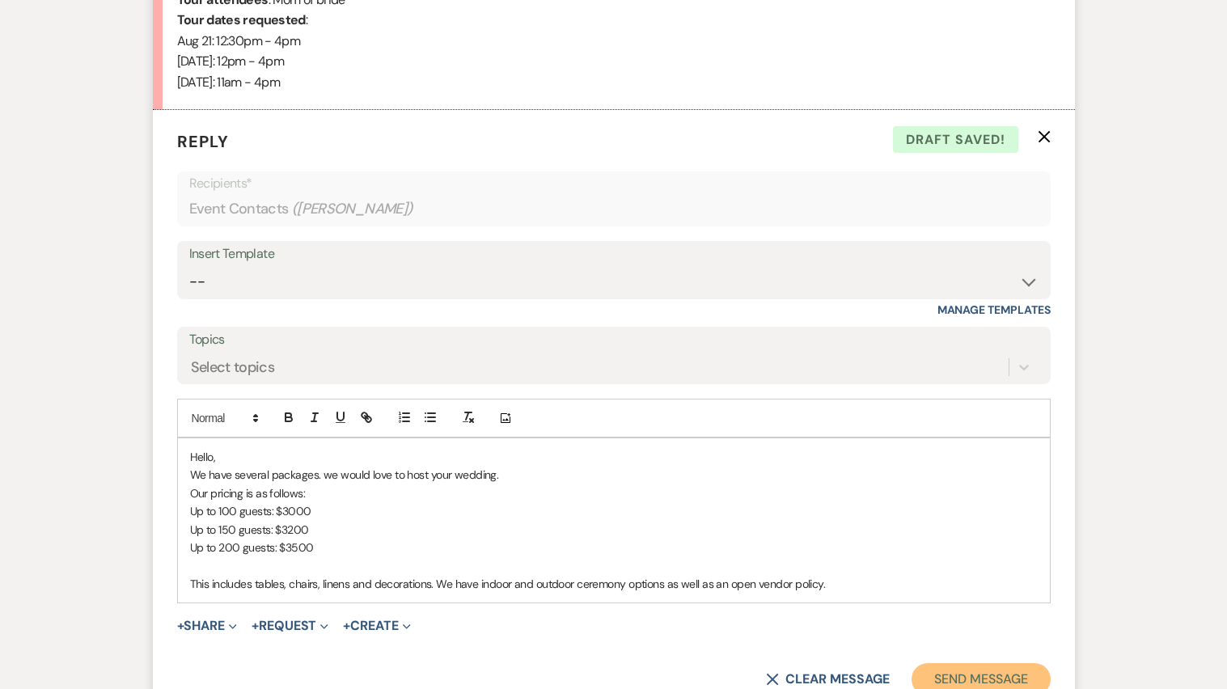
click at [984, 680] on button "Send Message" at bounding box center [980, 679] width 138 height 32
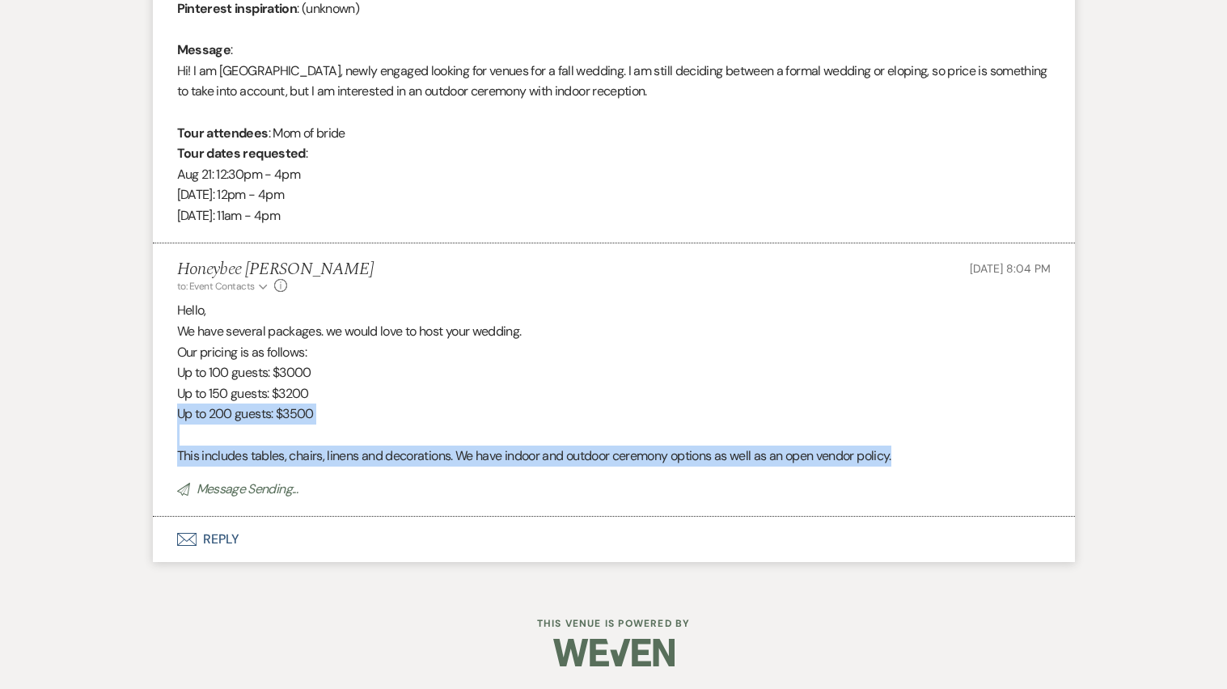
scroll to position [809, 0]
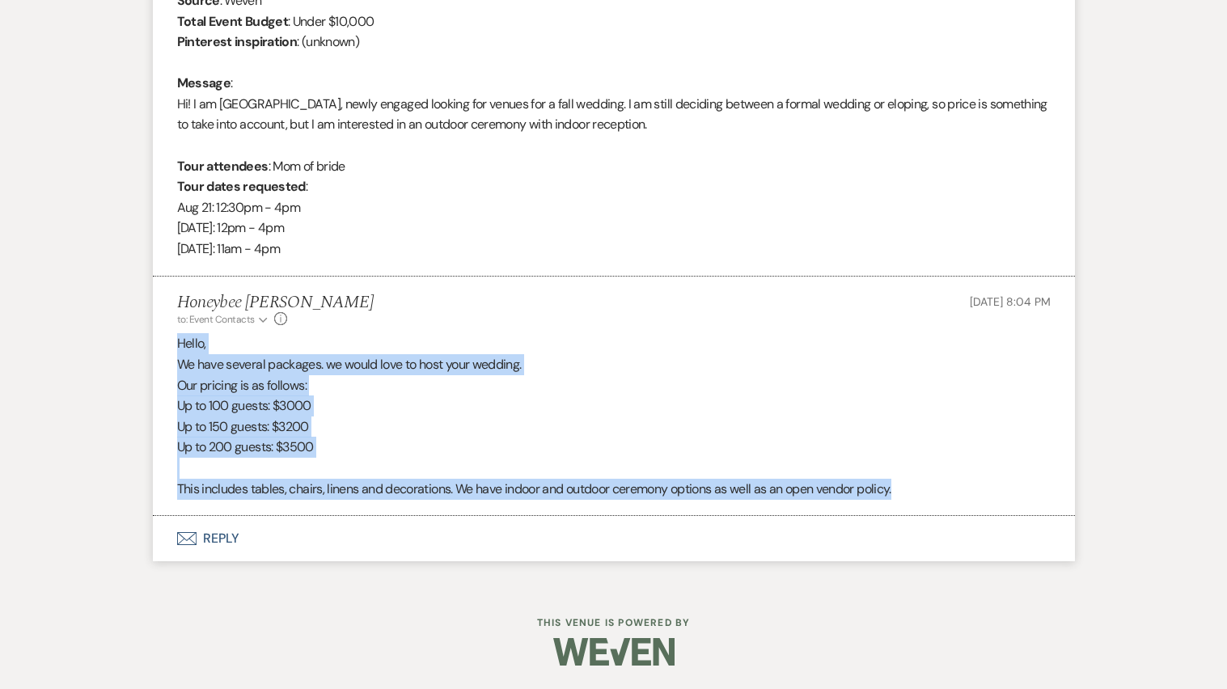
drag, startPoint x: 920, startPoint y: 456, endPoint x: 178, endPoint y: 345, distance: 749.8
click at [178, 345] on div "Hello, We have several packages. we would love to host your wedding. Our pricin…" at bounding box center [613, 416] width 873 height 166
copy div "Hello, We have several packages. we would love to host your wedding. Our pricin…"
click at [179, 345] on p "Hello," at bounding box center [613, 343] width 873 height 21
drag, startPoint x: 179, startPoint y: 345, endPoint x: 902, endPoint y: 490, distance: 737.4
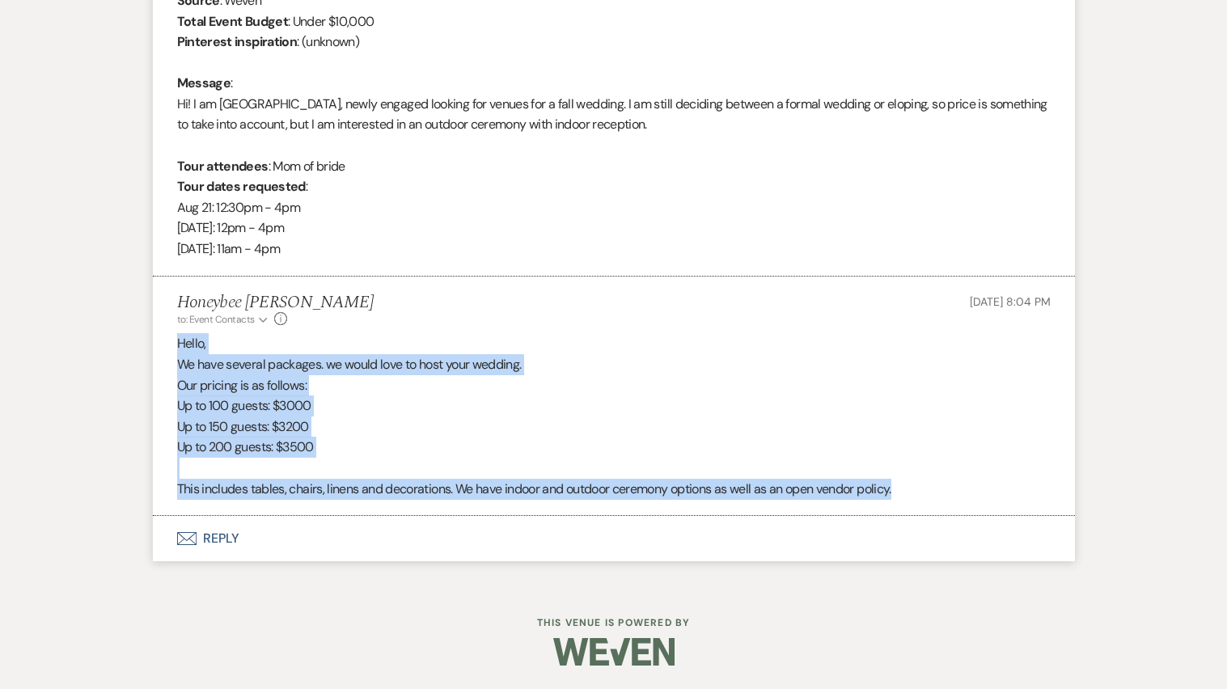
click at [902, 490] on div "Hello, We have several packages. we would love to host your wedding. Our pricin…" at bounding box center [613, 416] width 873 height 166
click at [224, 404] on p "Up to 100 guests: $3000" at bounding box center [613, 405] width 873 height 21
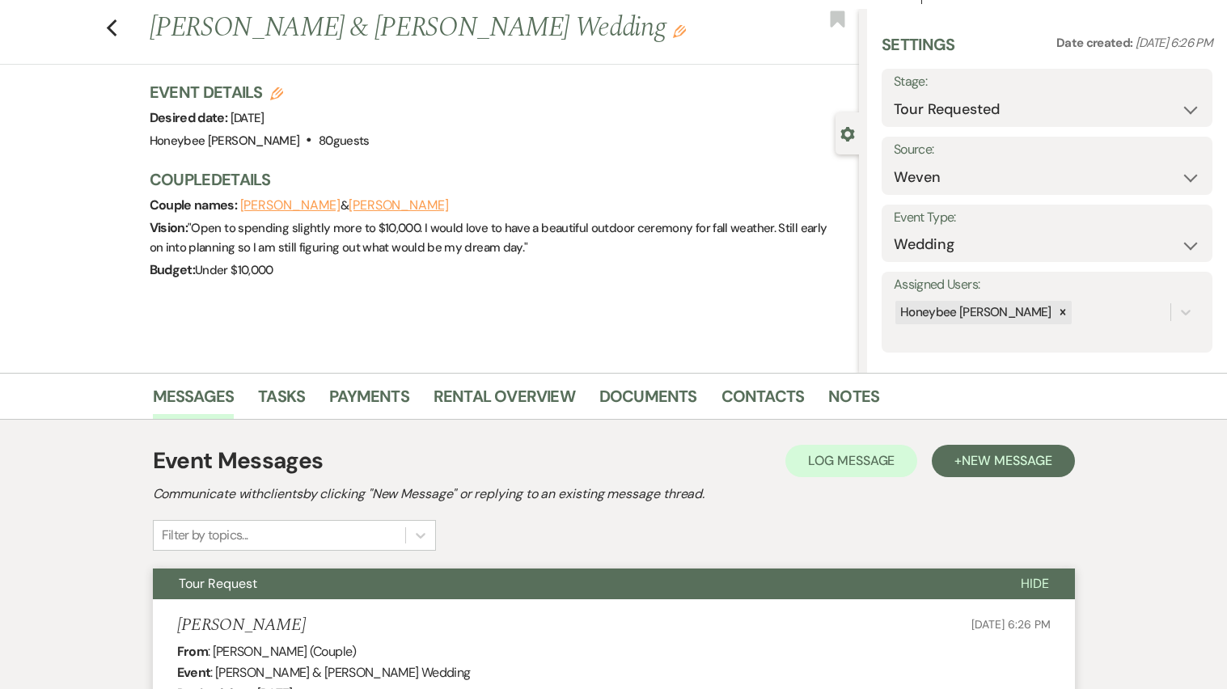
scroll to position [0, 0]
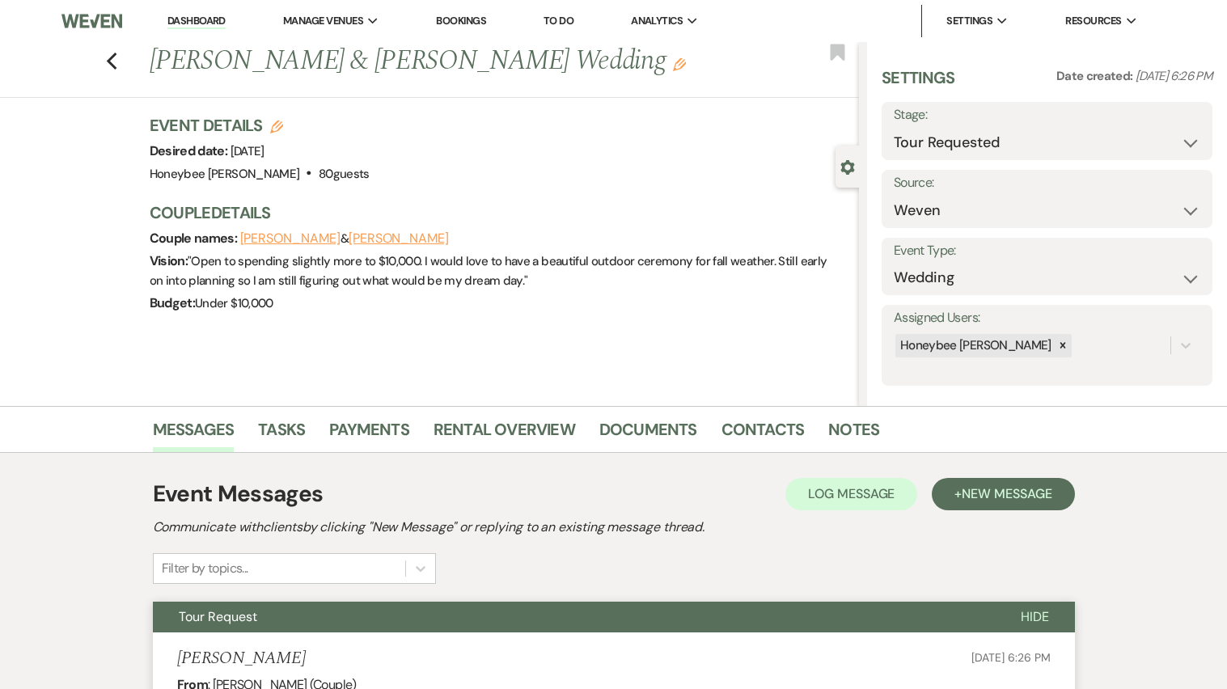
click at [196, 26] on link "Dashboard" at bounding box center [196, 21] width 58 height 15
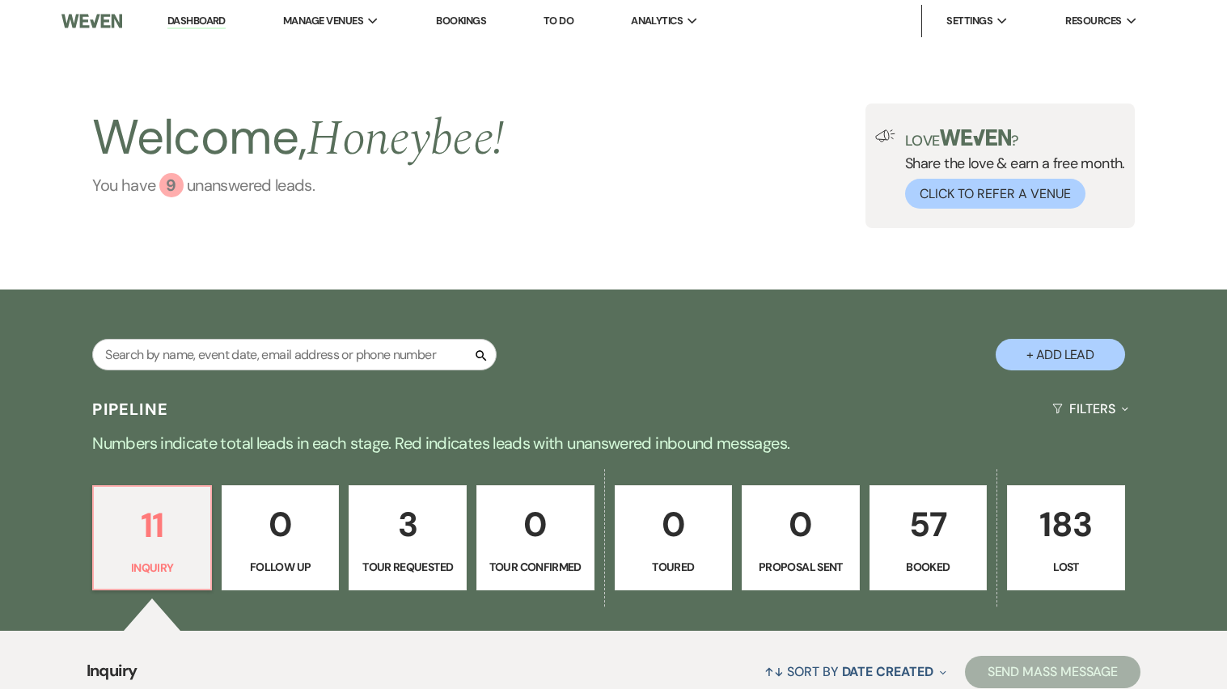
click at [172, 179] on div "9" at bounding box center [171, 185] width 24 height 24
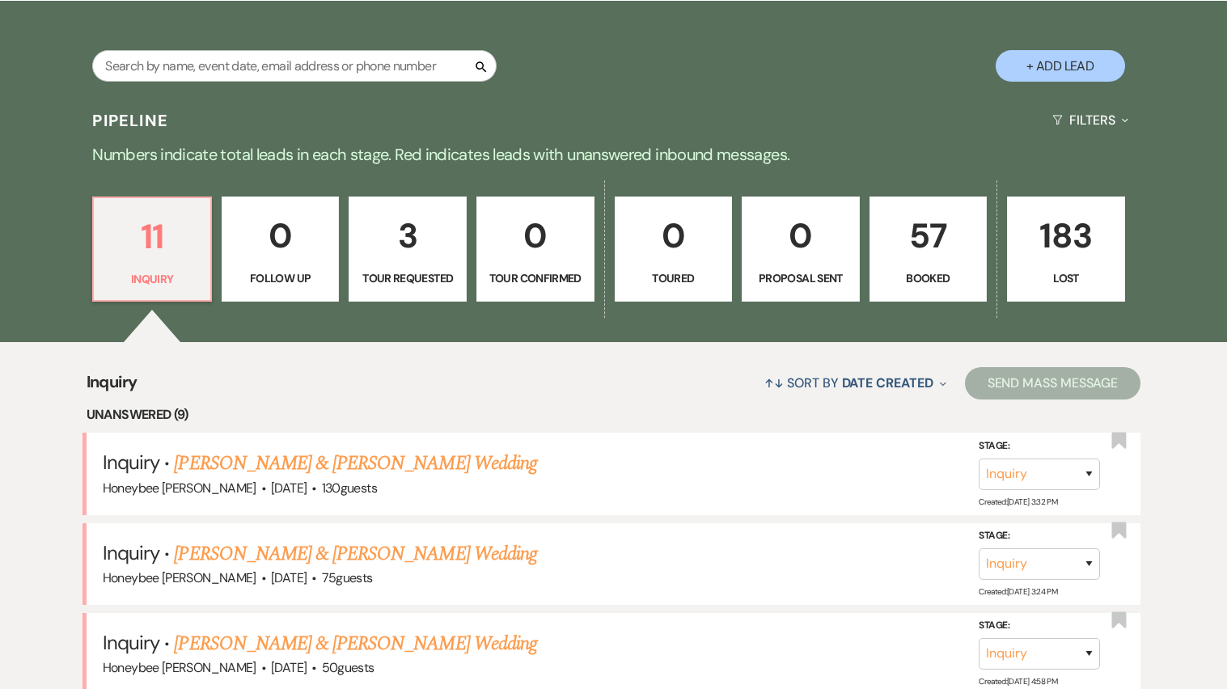
click at [137, 180] on div "11 Inquiry 0 Follow Up 3 Tour Requested 0 Tour Confirmed 0 Toured 0 Proposal Se…" at bounding box center [614, 259] width 1165 height 165
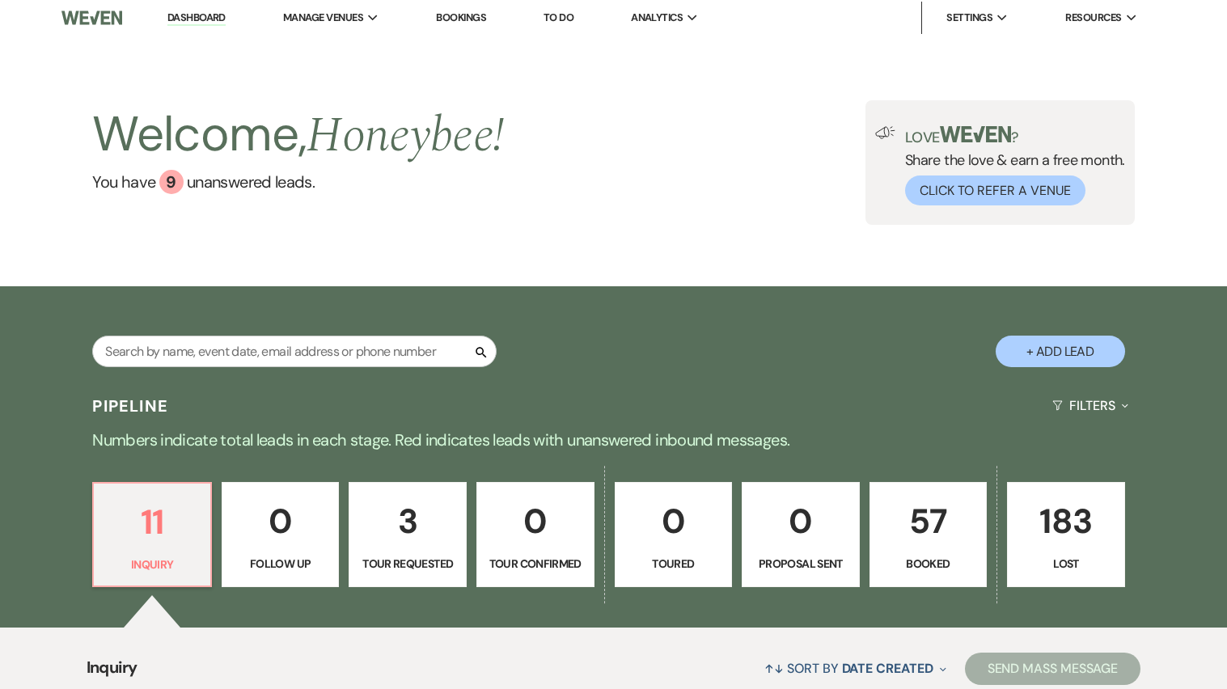
scroll to position [0, 0]
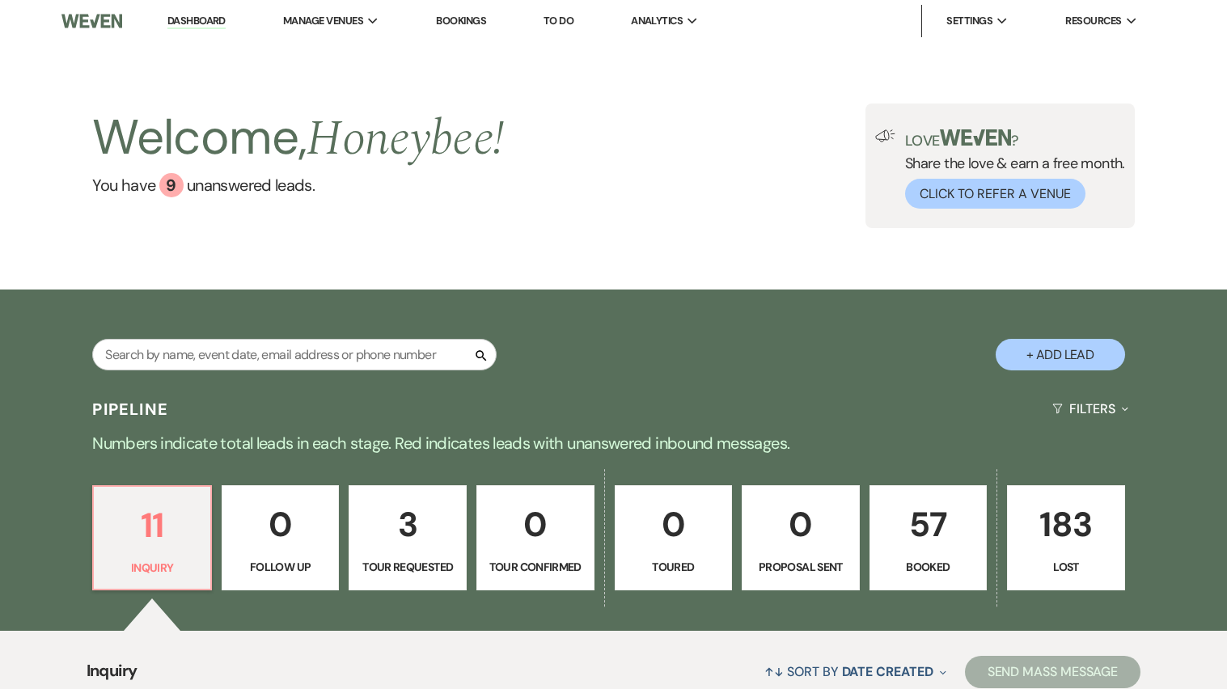
click at [180, 23] on link "Dashboard" at bounding box center [196, 21] width 58 height 15
click at [370, 45] on li "Honeybee [PERSON_NAME]" at bounding box center [365, 53] width 146 height 16
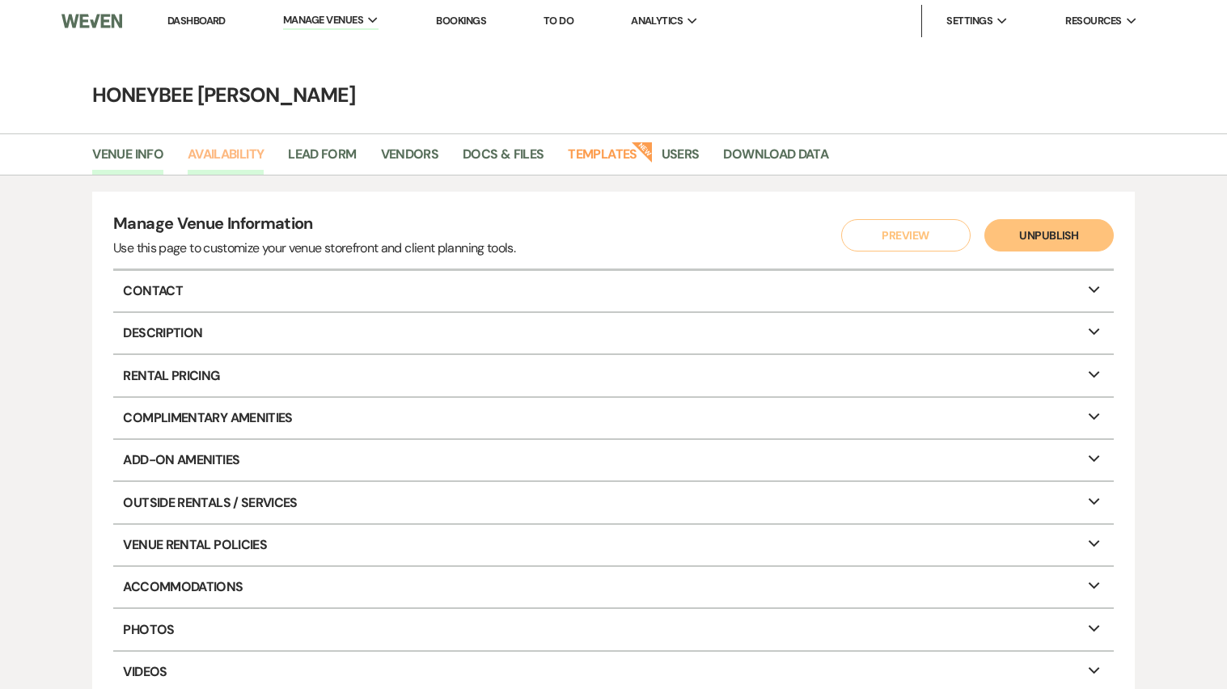
click at [247, 166] on link "Availability" at bounding box center [226, 159] width 76 height 31
select select "2"
select select "2026"
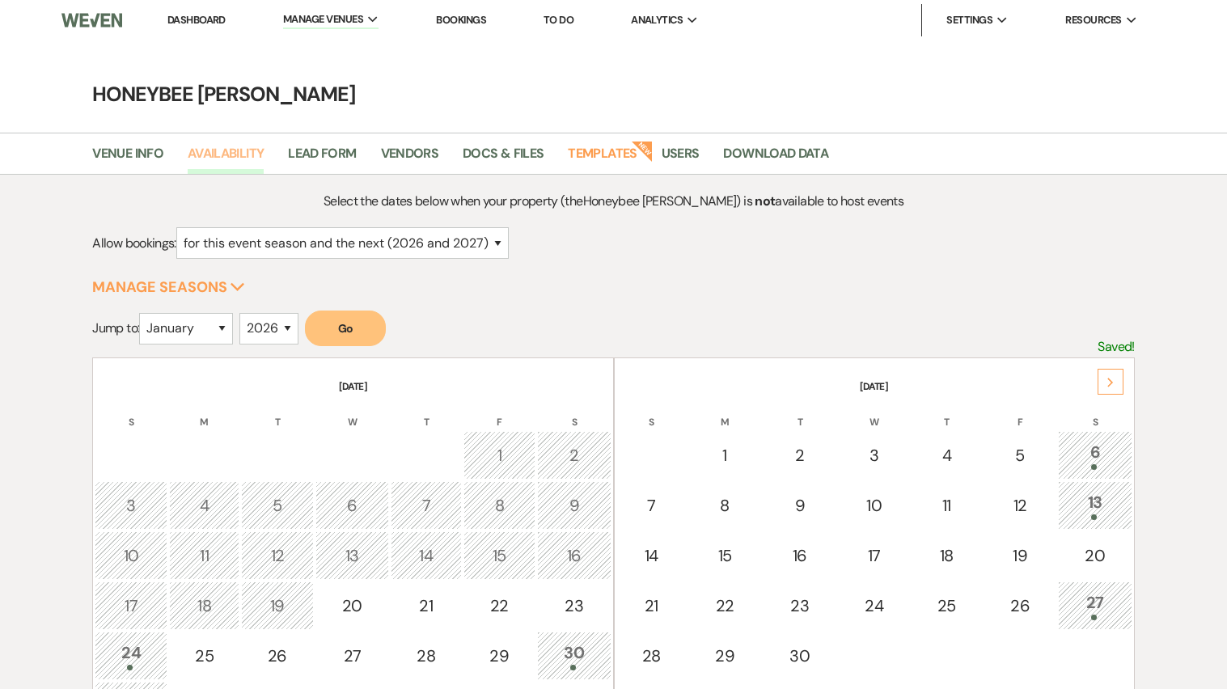
scroll to position [32, 0]
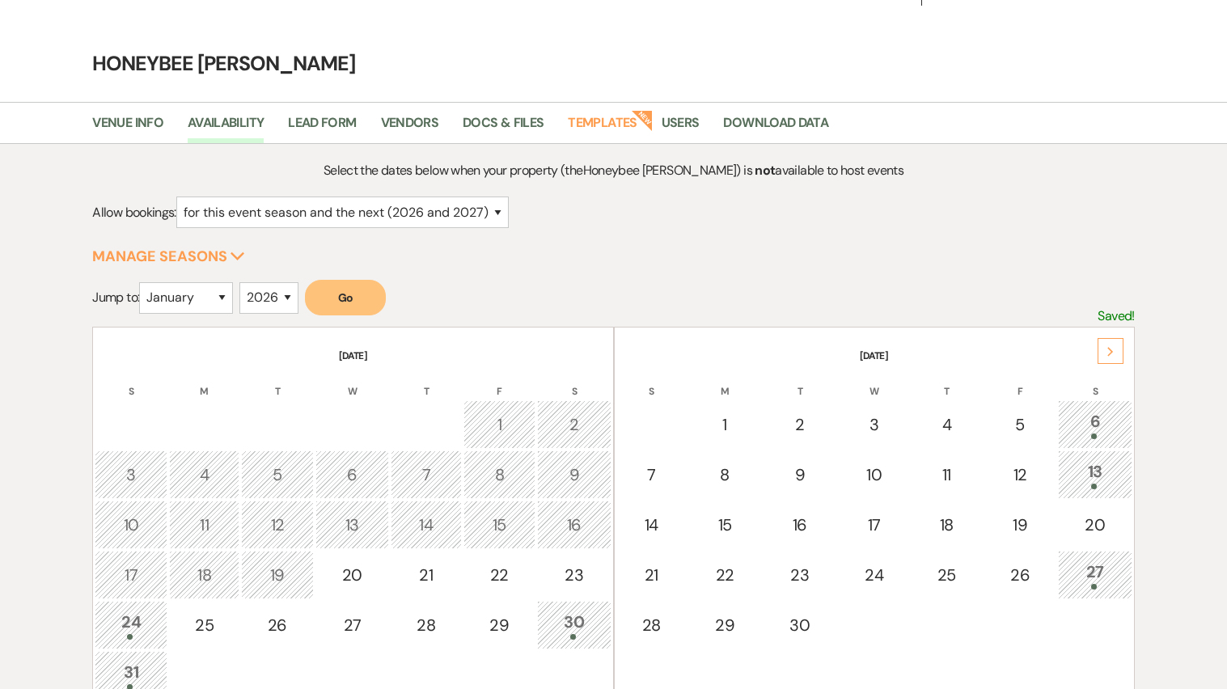
click at [1115, 345] on div "Next" at bounding box center [1110, 351] width 26 height 26
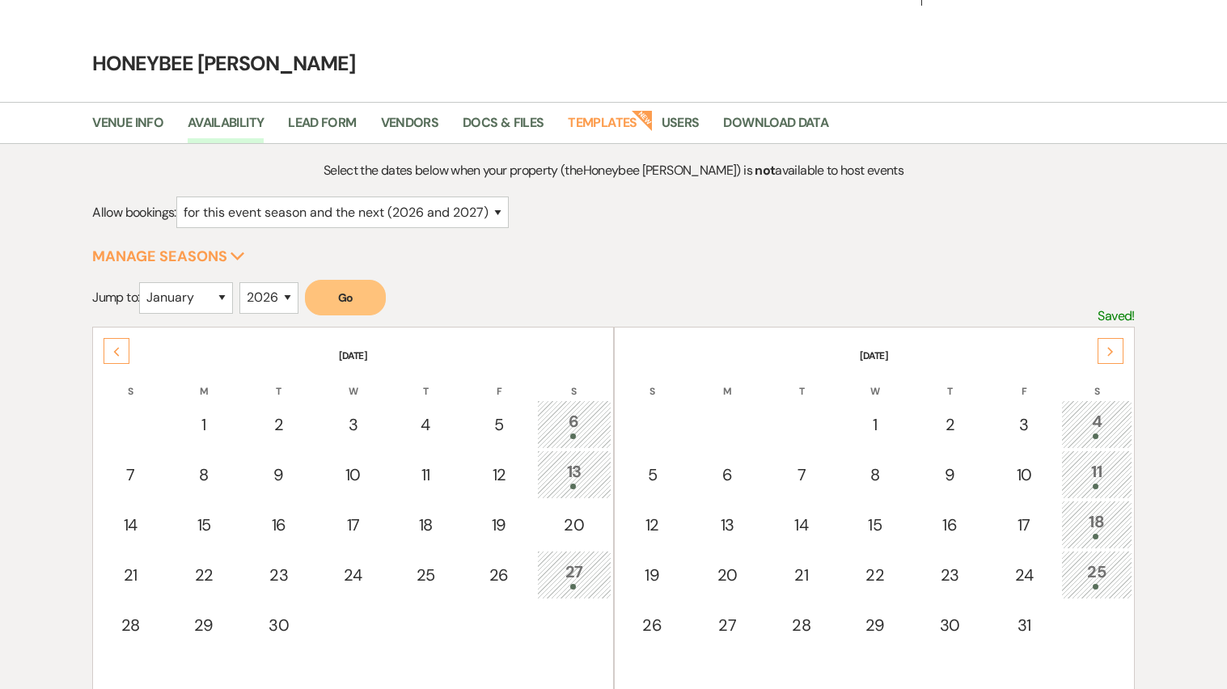
click at [1115, 345] on div "Next" at bounding box center [1110, 351] width 26 height 26
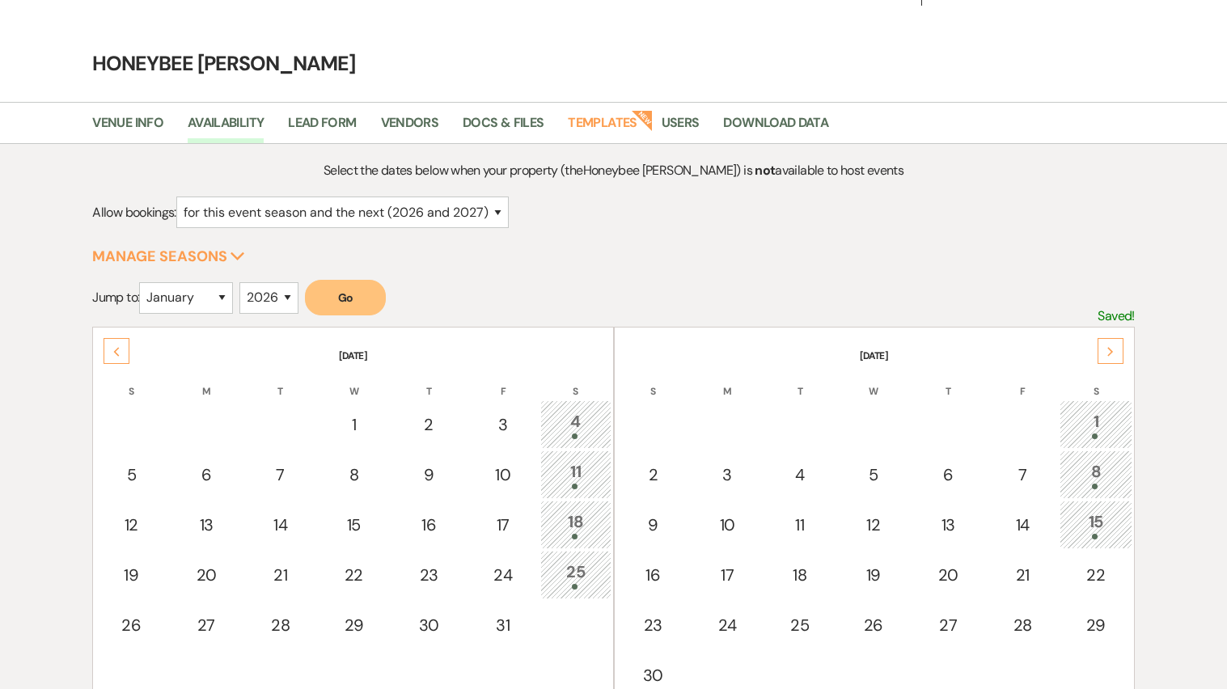
click at [1115, 345] on div "Next" at bounding box center [1110, 351] width 26 height 26
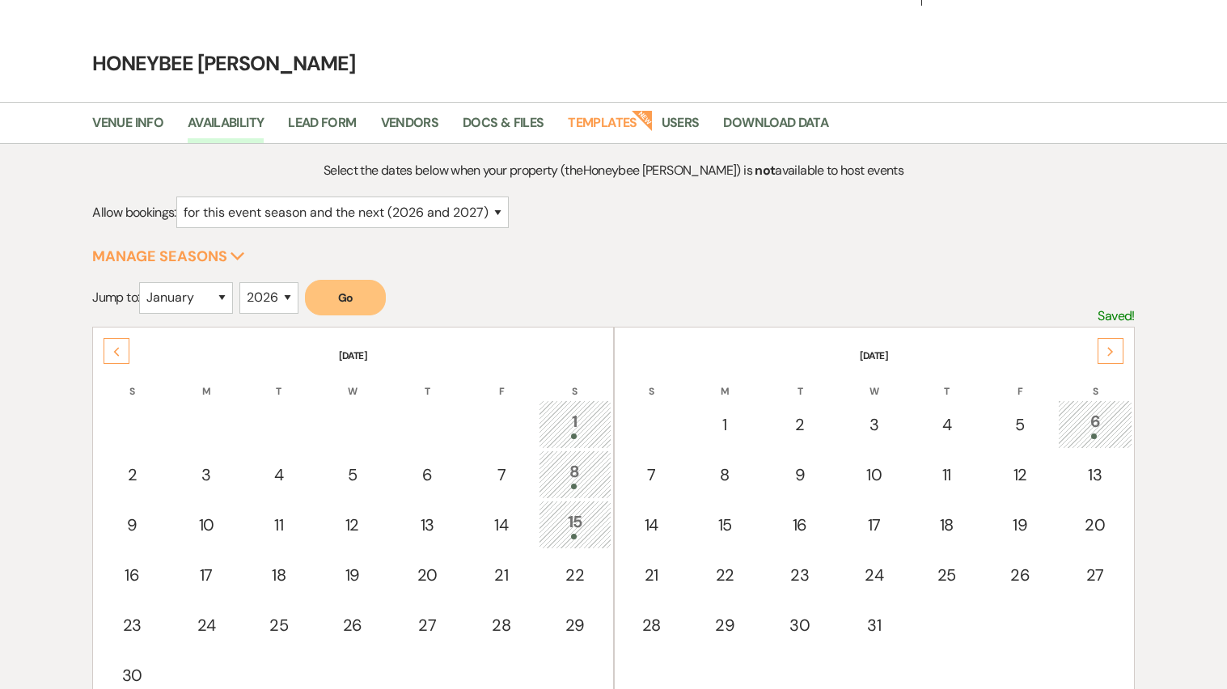
click at [1115, 345] on div "Next" at bounding box center [1110, 351] width 26 height 26
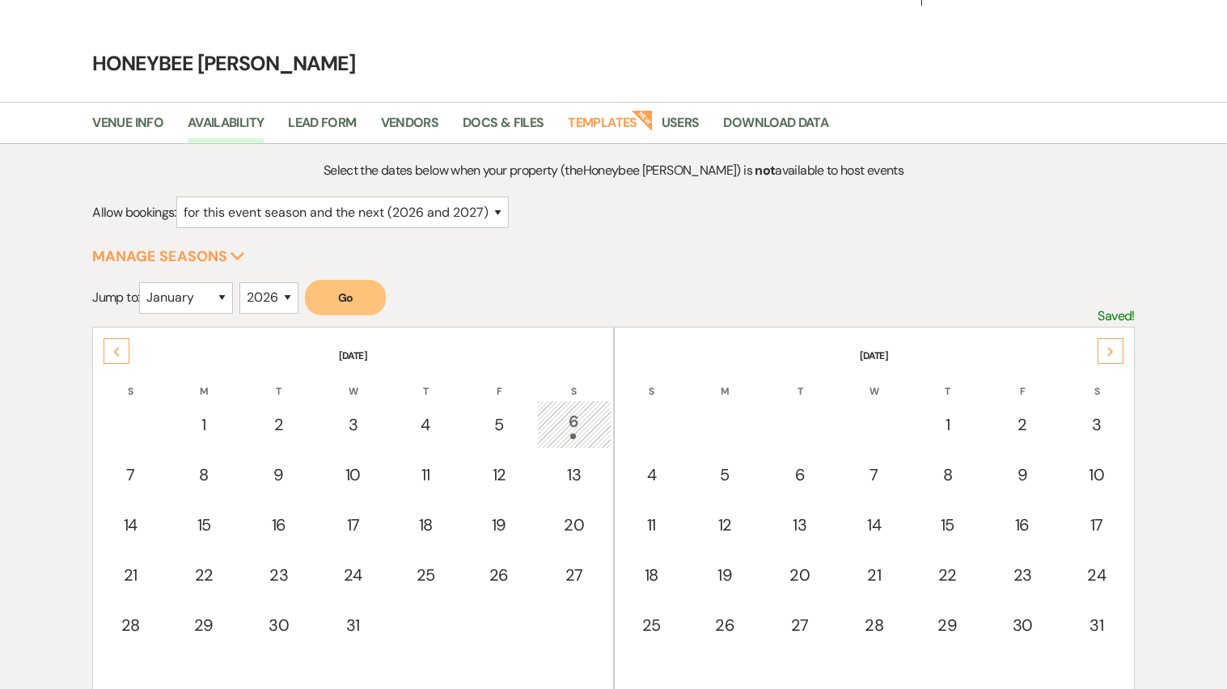
click at [1115, 345] on div "Next" at bounding box center [1110, 351] width 26 height 26
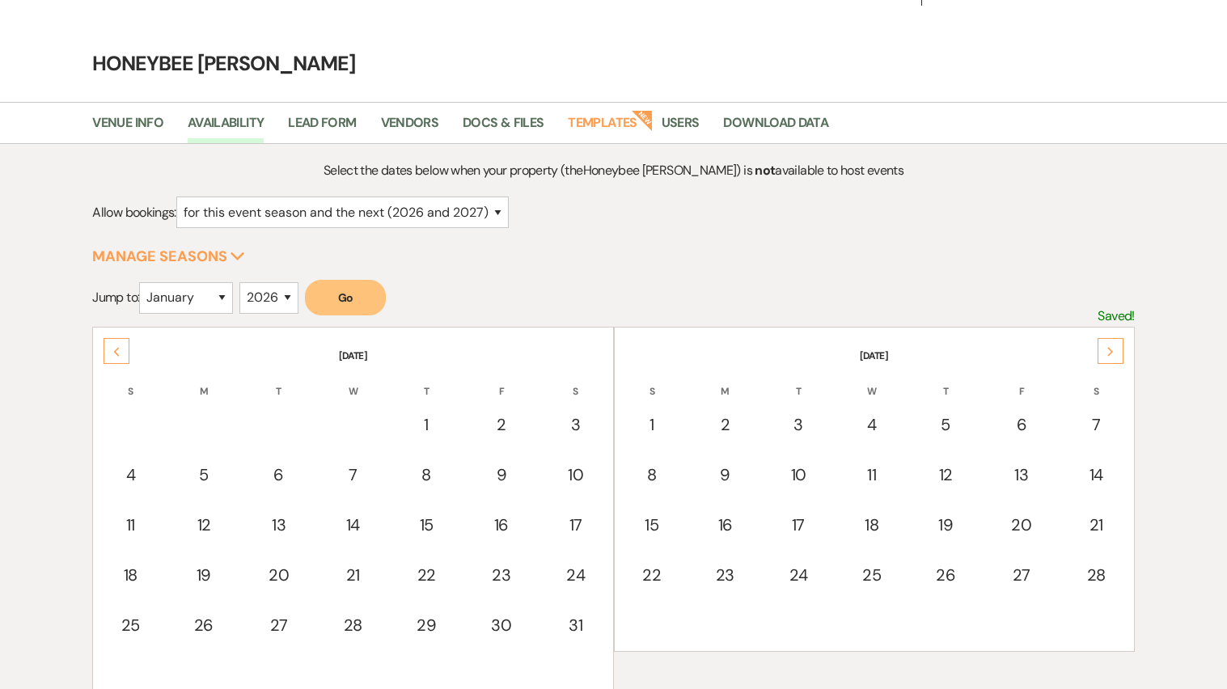
click at [1115, 345] on div "Next" at bounding box center [1110, 351] width 26 height 26
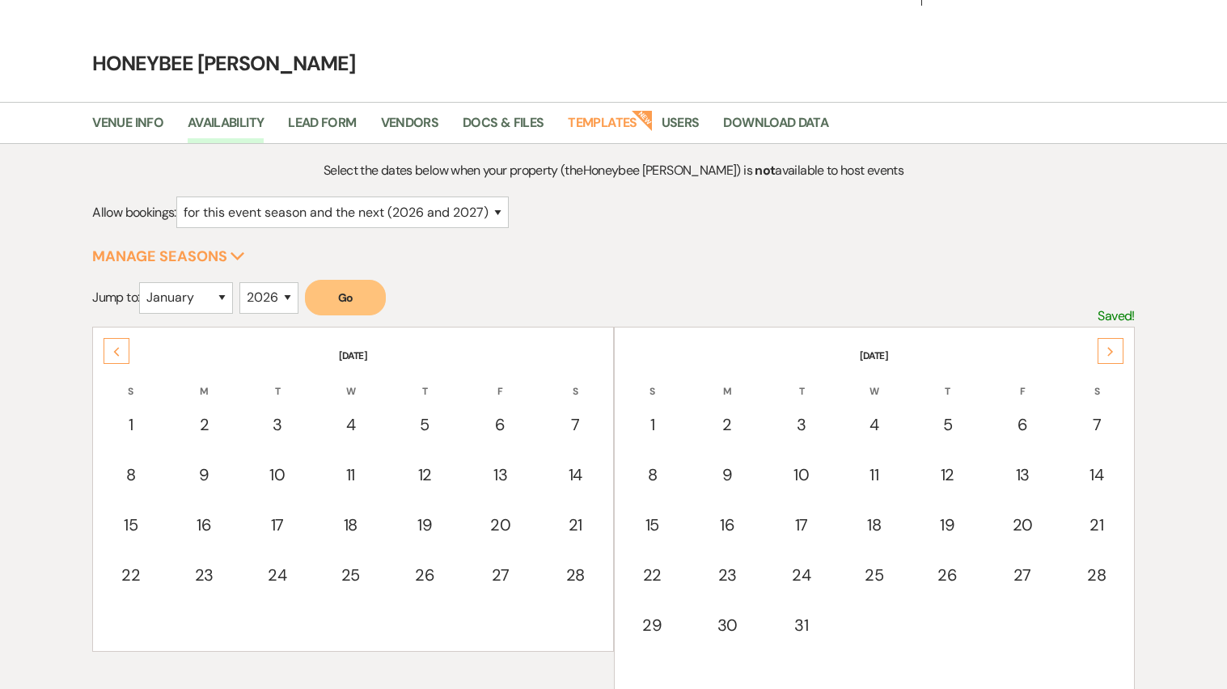
click at [1115, 345] on div "Next" at bounding box center [1110, 351] width 26 height 26
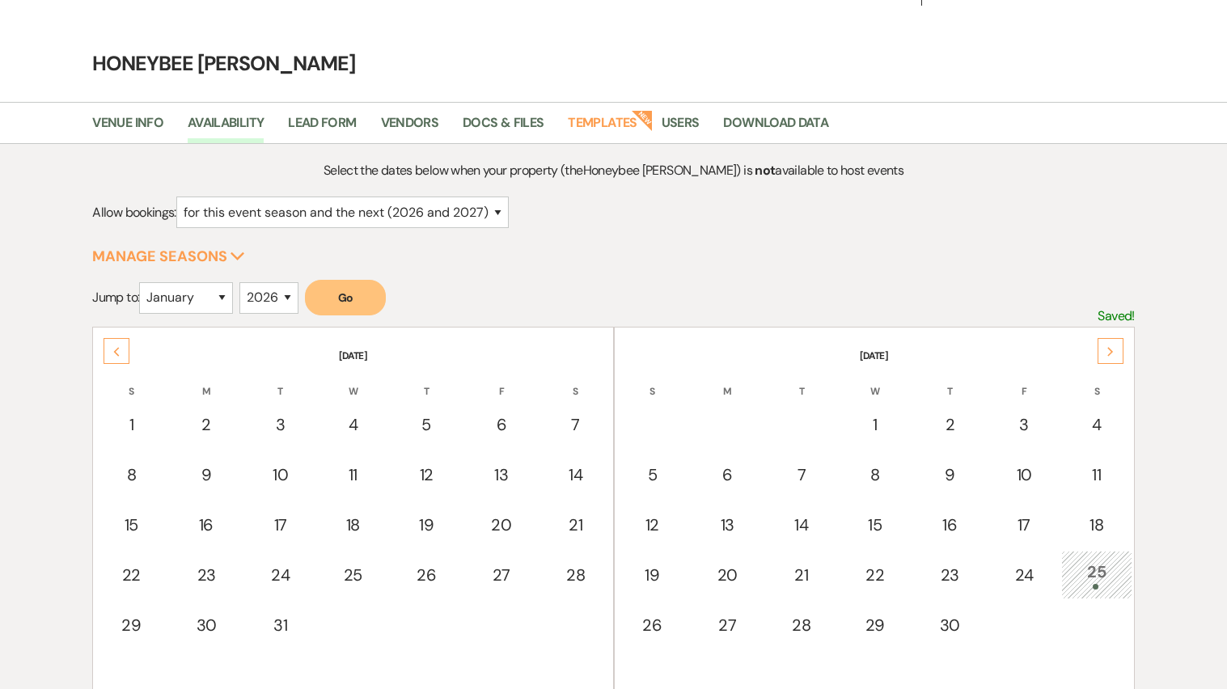
click at [330, 291] on button "Go" at bounding box center [345, 298] width 81 height 36
click at [1101, 346] on div "Next" at bounding box center [1110, 351] width 26 height 26
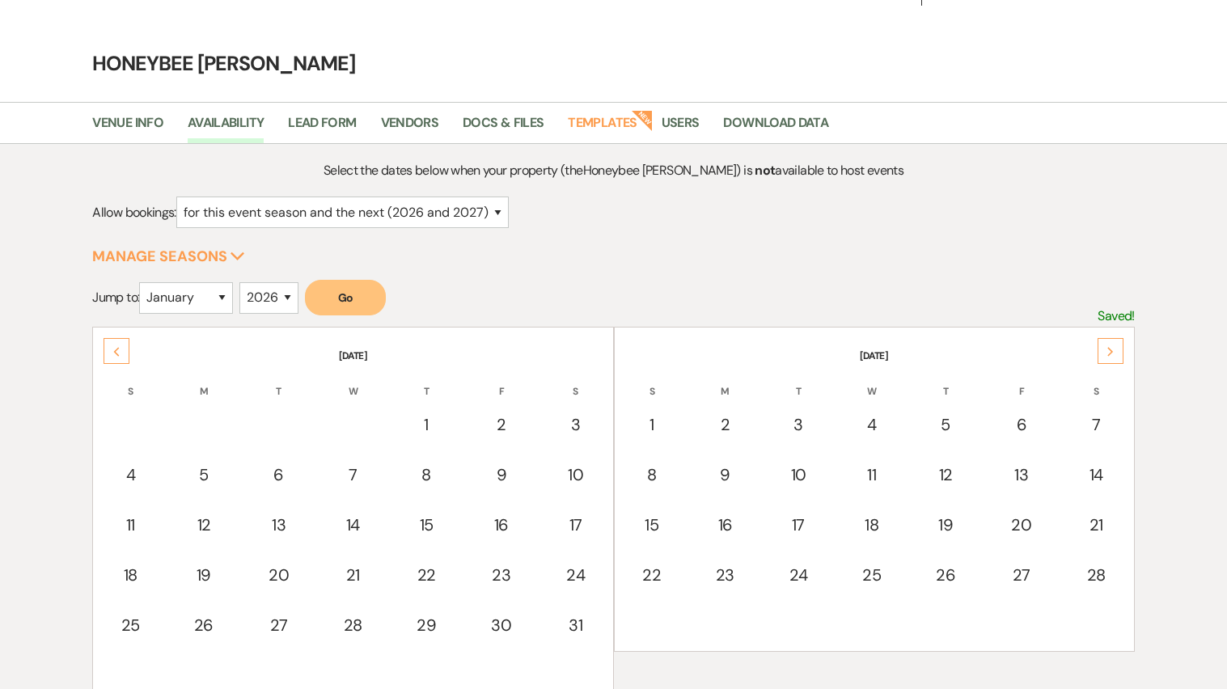
click at [1101, 346] on div "Next" at bounding box center [1110, 351] width 26 height 26
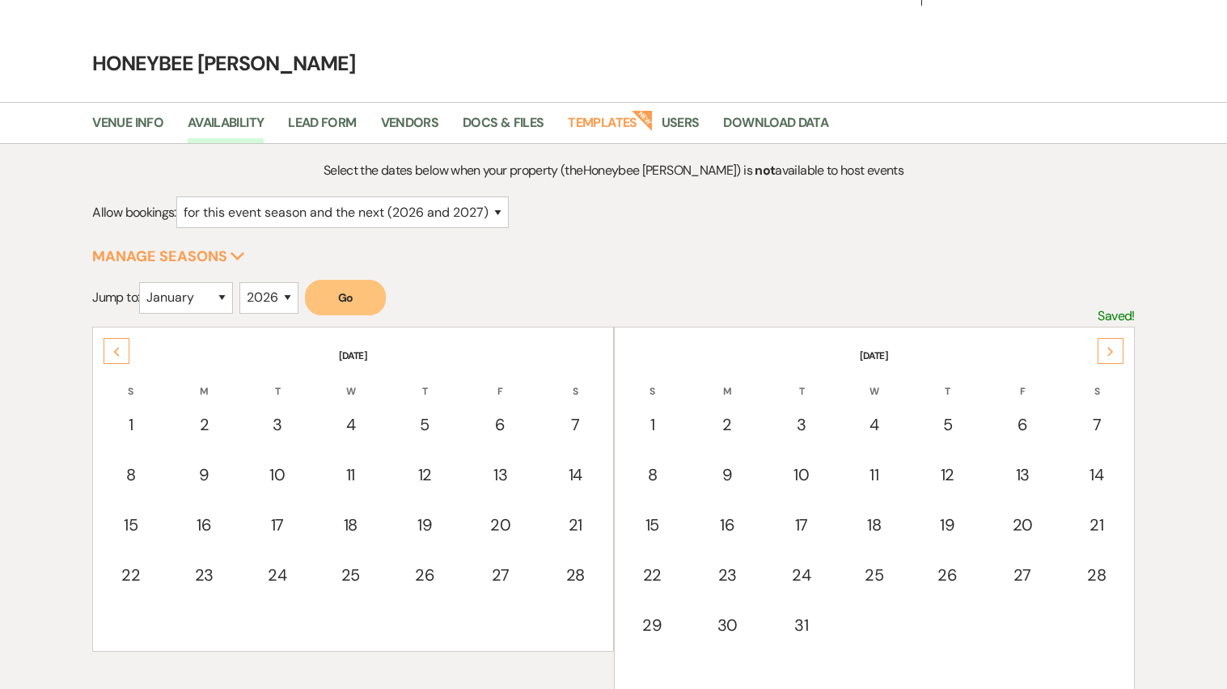
click at [1101, 346] on div "Next" at bounding box center [1110, 351] width 26 height 26
